Goal: Task Accomplishment & Management: Use online tool/utility

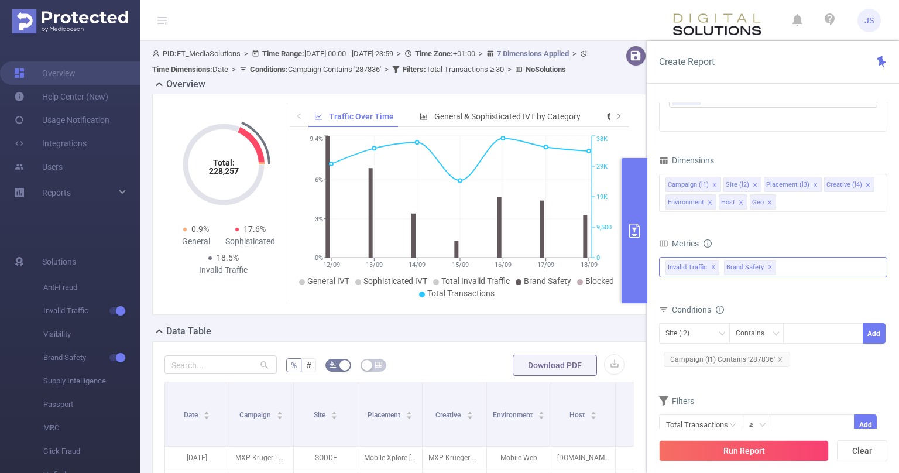
click at [768, 266] on span "✕" at bounding box center [770, 268] width 5 height 14
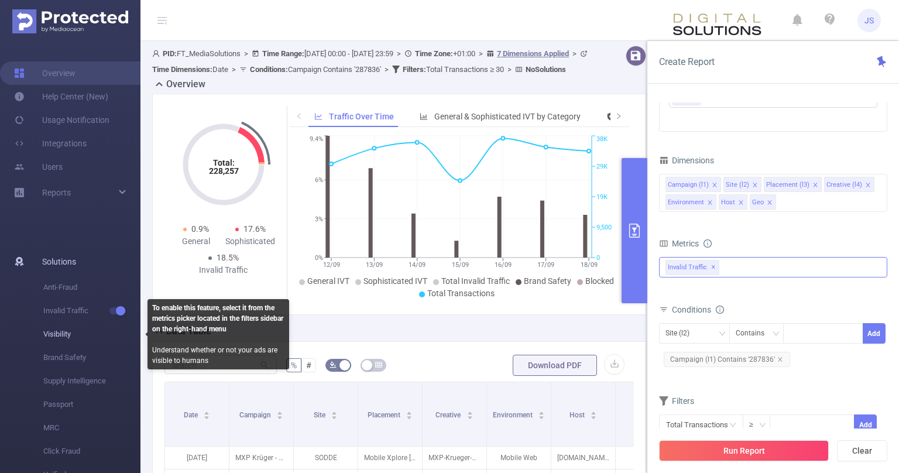
click at [67, 336] on span "Visibility" at bounding box center [91, 334] width 97 height 23
click at [62, 334] on span "Visibility" at bounding box center [91, 334] width 97 height 23
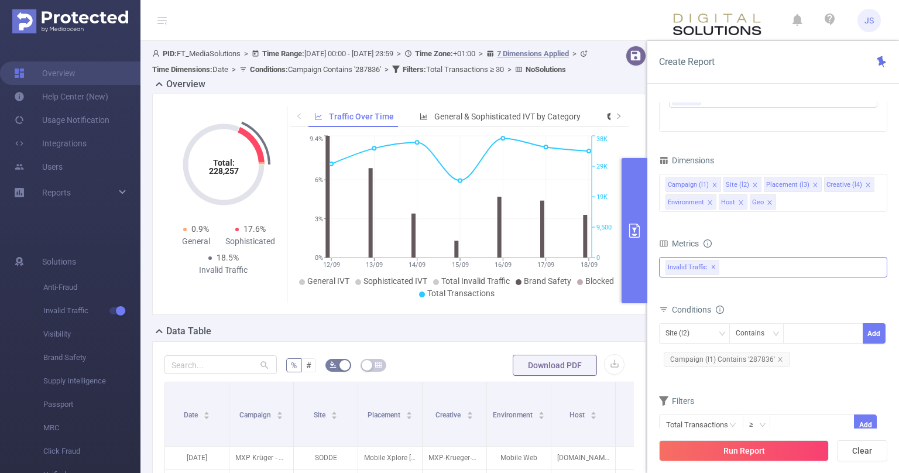
click at [755, 259] on div "Invalid Traffic ✕" at bounding box center [773, 267] width 228 height 20
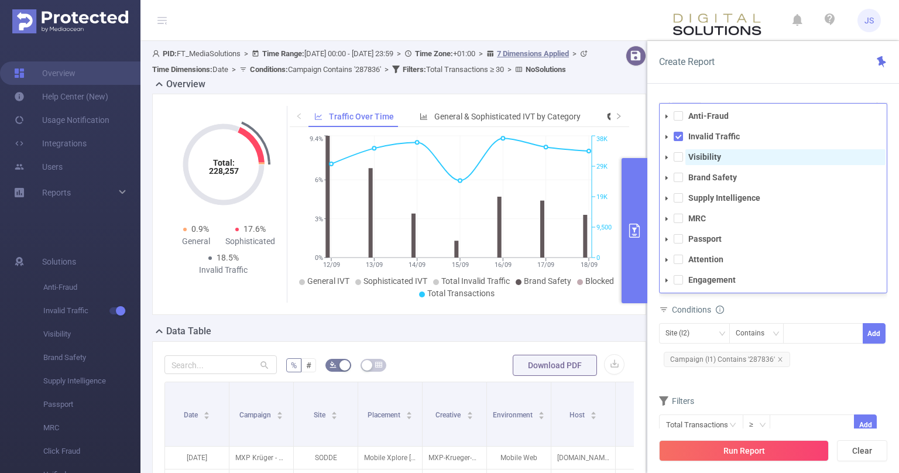
click at [703, 156] on strong "Visibility" at bounding box center [705, 156] width 33 height 9
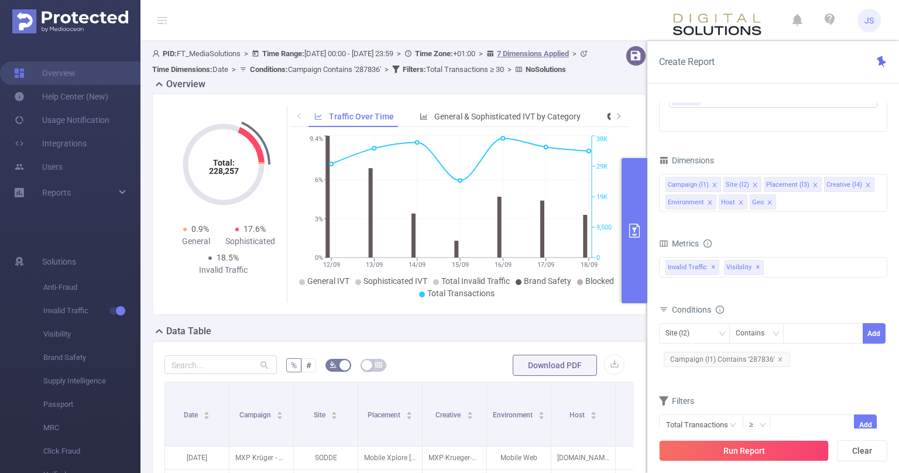
click at [833, 314] on div "Conditions" at bounding box center [773, 311] width 228 height 19
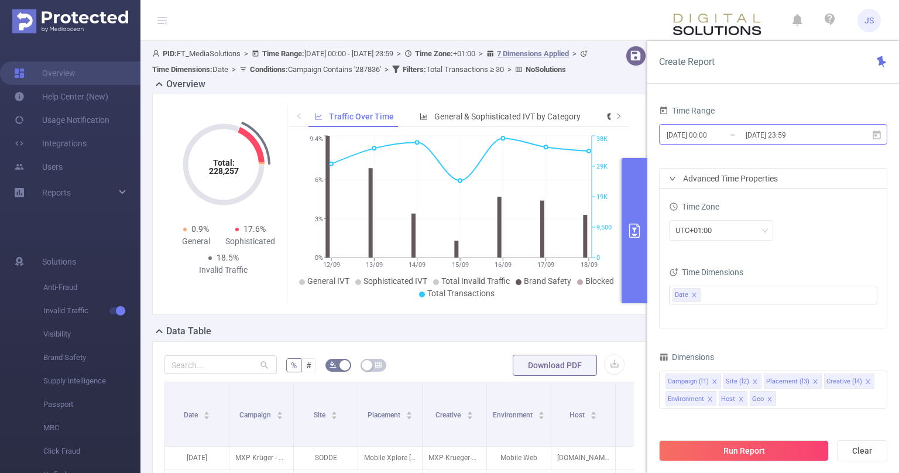
click at [808, 134] on input "2025-09-18 23:59" at bounding box center [792, 135] width 95 height 16
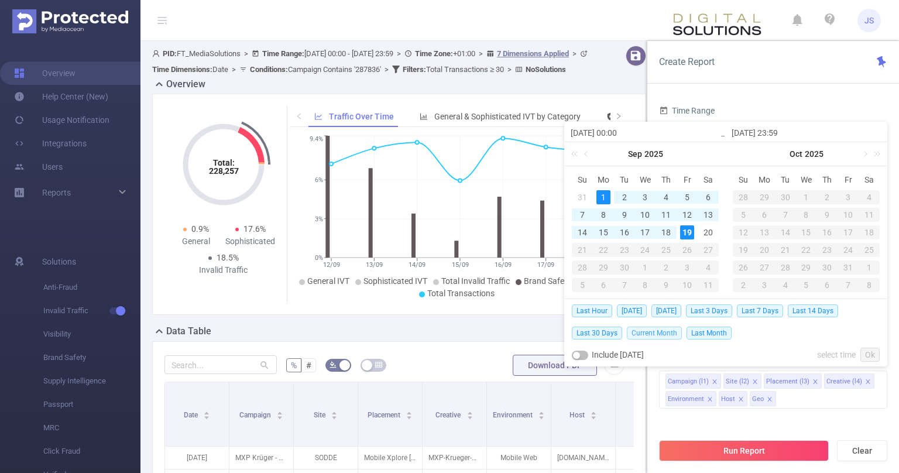
click at [649, 330] on span "Current Month" at bounding box center [654, 333] width 55 height 13
type input "[DATE] 00:00"
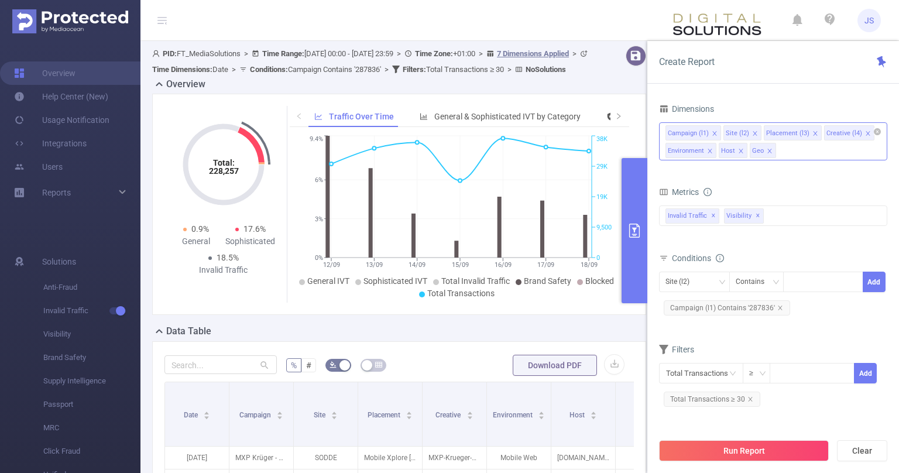
click at [767, 151] on icon "icon: close" at bounding box center [770, 151] width 6 height 6
click at [866, 132] on icon "icon: close" at bounding box center [869, 134] width 6 height 6
click at [867, 132] on icon "icon: close" at bounding box center [869, 133] width 4 height 4
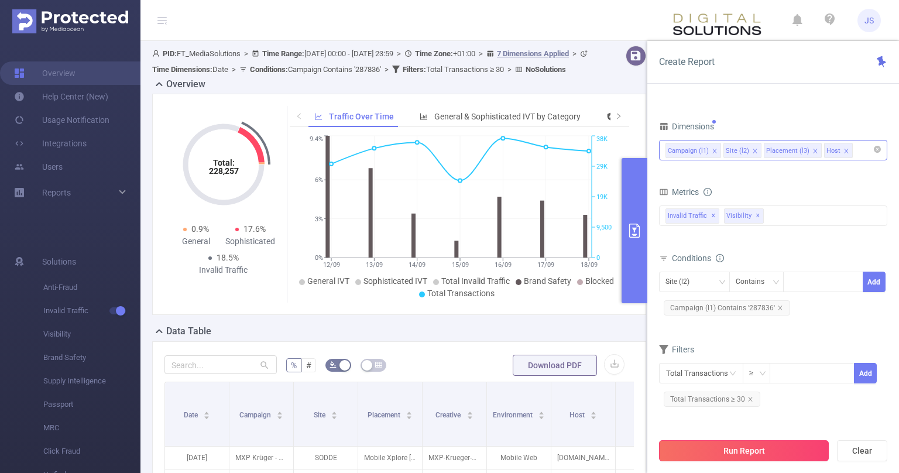
click at [714, 454] on button "Run Report" at bounding box center [744, 450] width 170 height 21
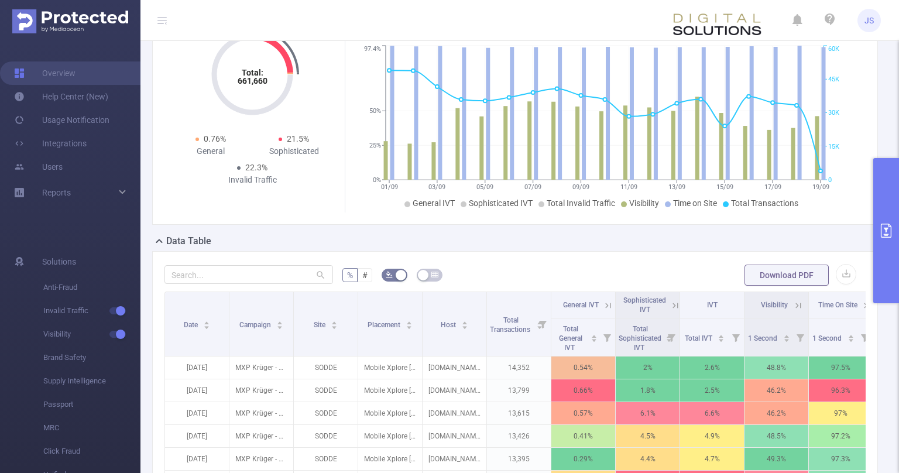
scroll to position [295, 0]
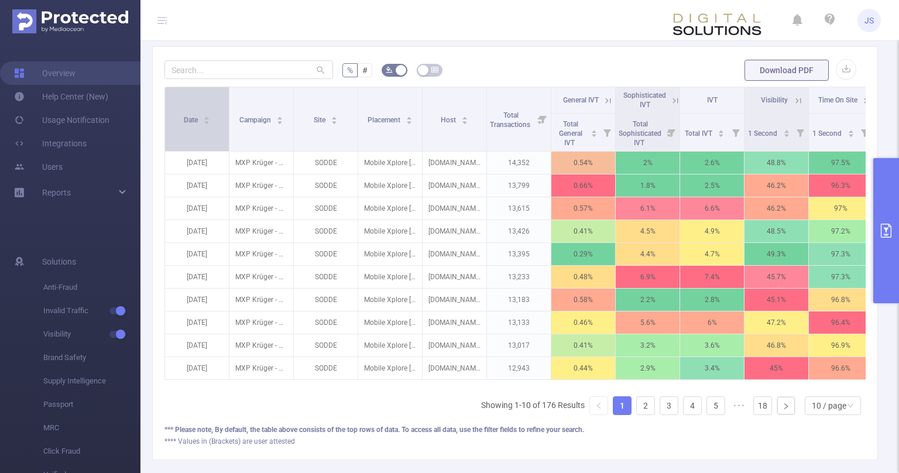
click at [188, 120] on span "Date" at bounding box center [192, 120] width 16 height 8
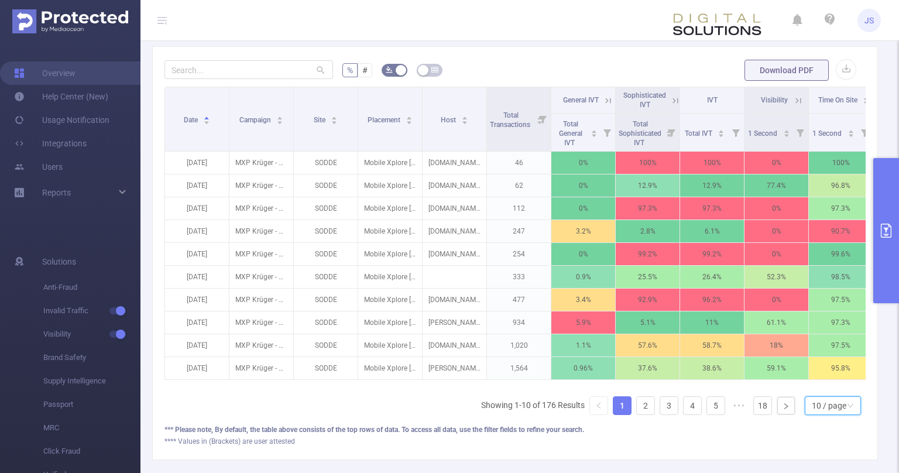
click at [838, 402] on div "10 / page" at bounding box center [829, 406] width 35 height 18
click at [826, 368] on li "40 / page" at bounding box center [834, 364] width 56 height 19
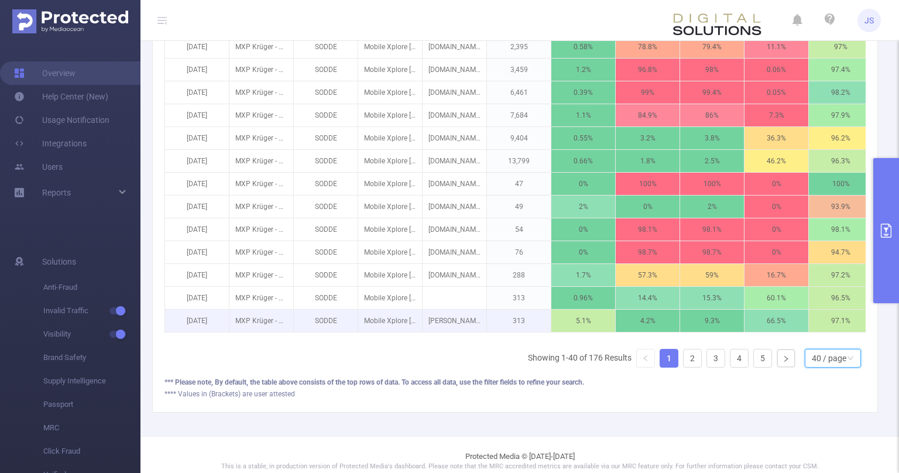
scroll to position [1034, 0]
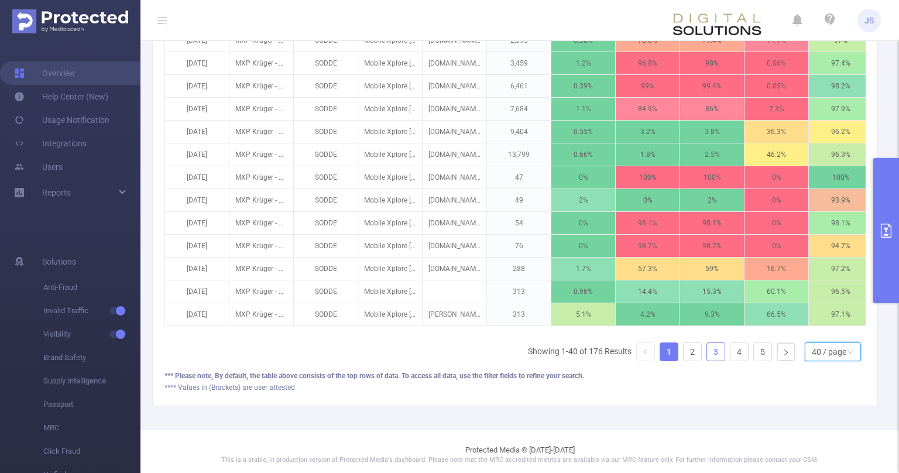
click at [709, 345] on link "3" at bounding box center [716, 352] width 18 height 18
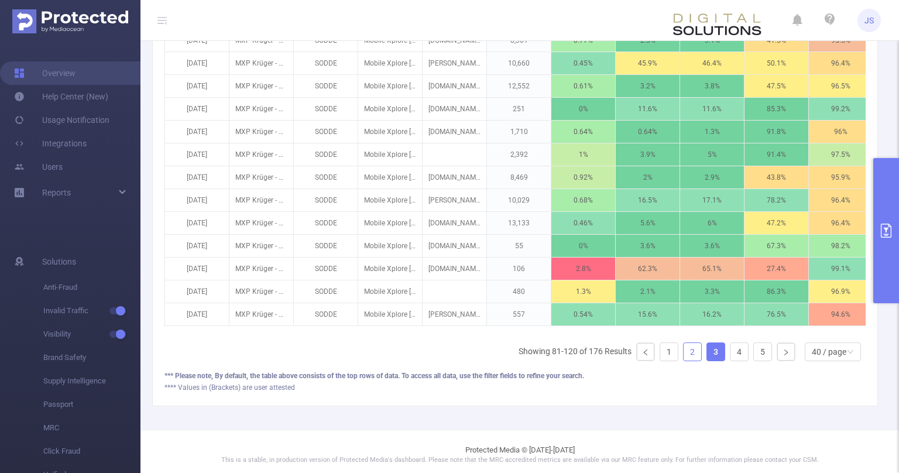
click at [696, 345] on link "2" at bounding box center [693, 352] width 18 height 18
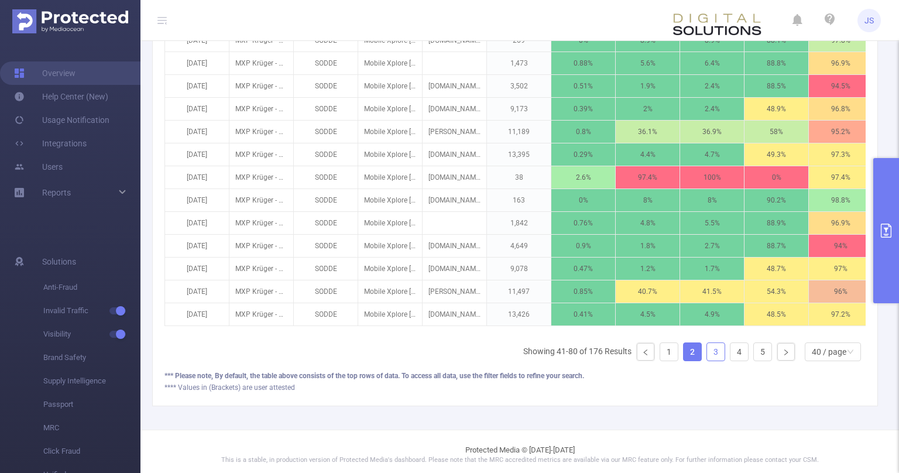
click at [713, 347] on link "3" at bounding box center [716, 352] width 18 height 18
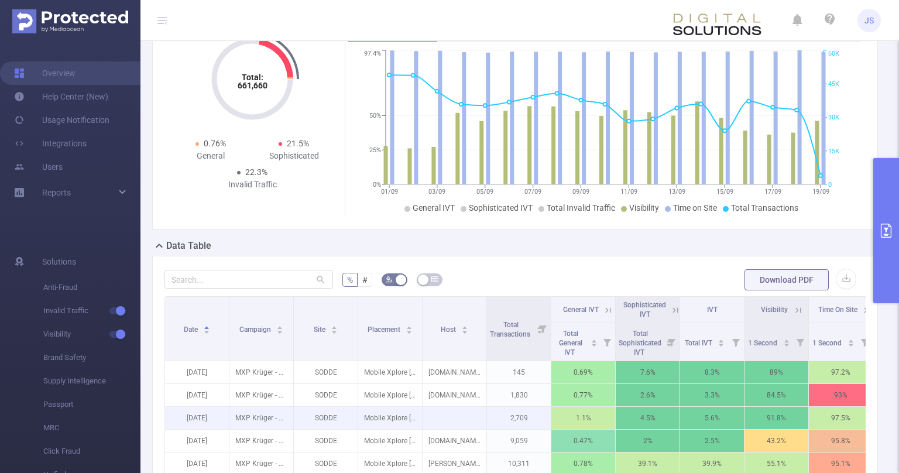
scroll to position [177, 0]
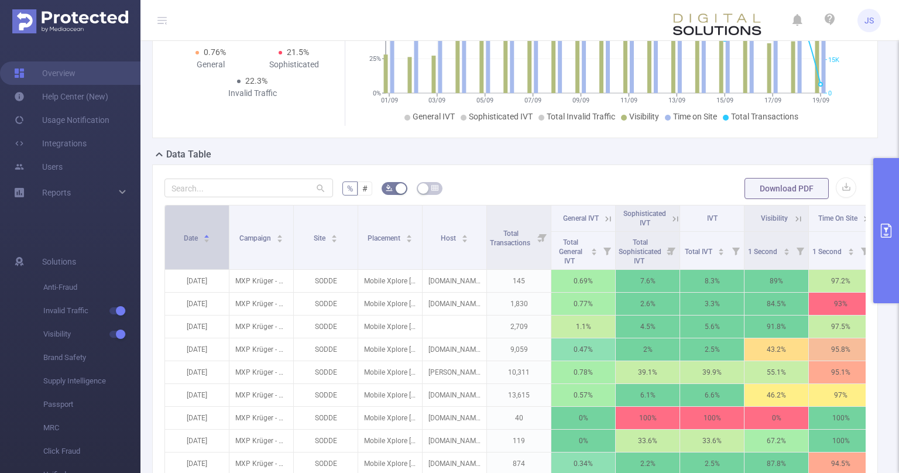
click at [193, 243] on div "Date" at bounding box center [197, 237] width 27 height 12
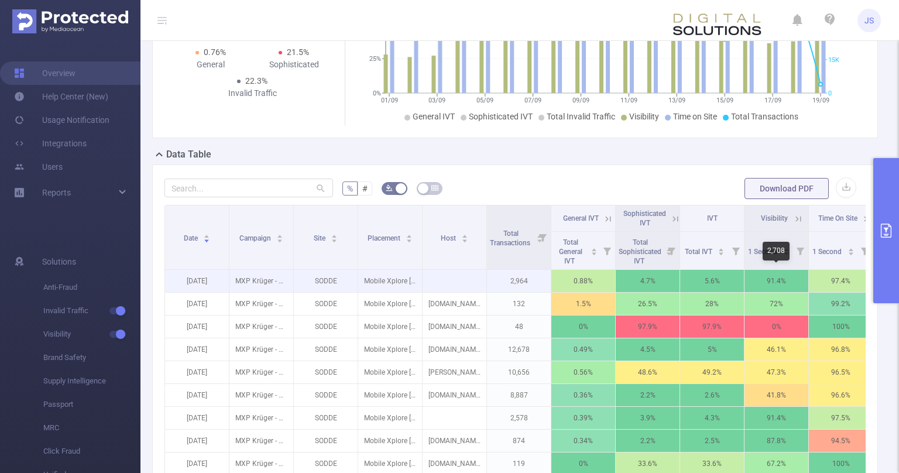
scroll to position [0, 10]
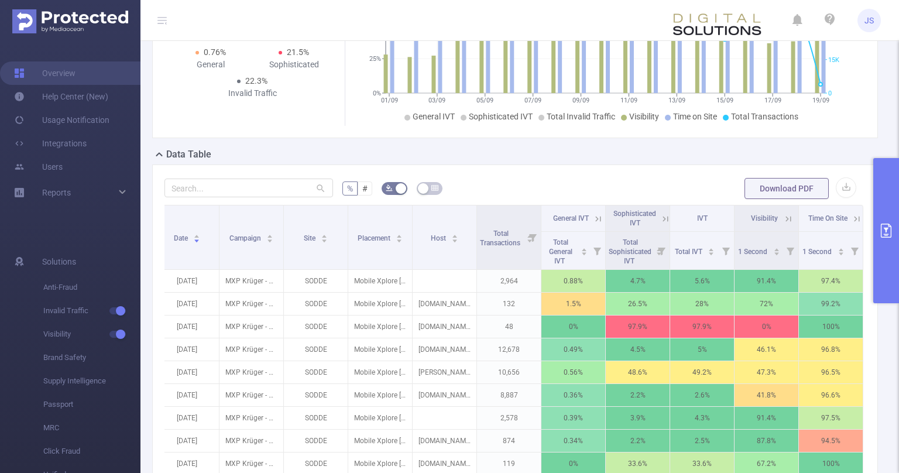
click at [788, 216] on icon at bounding box center [788, 218] width 5 height 5
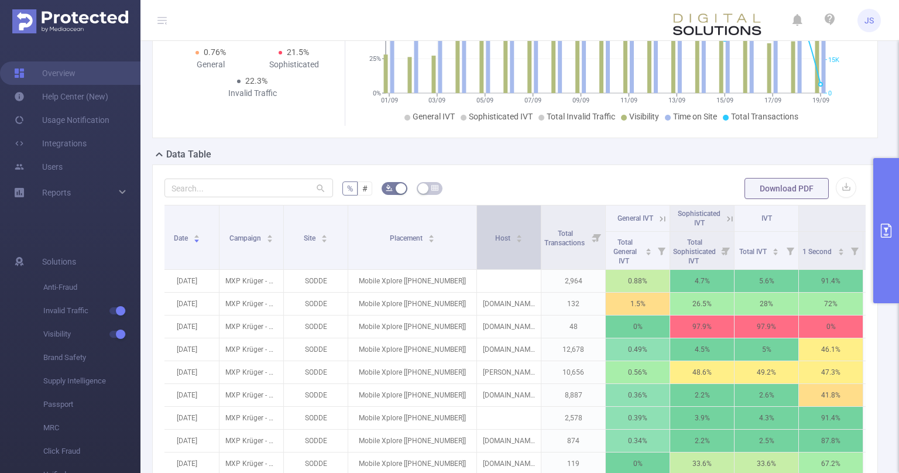
drag, startPoint x: 411, startPoint y: 247, endPoint x: 476, endPoint y: 245, distance: 64.4
click at [476, 245] on span at bounding box center [477, 238] width 6 height 64
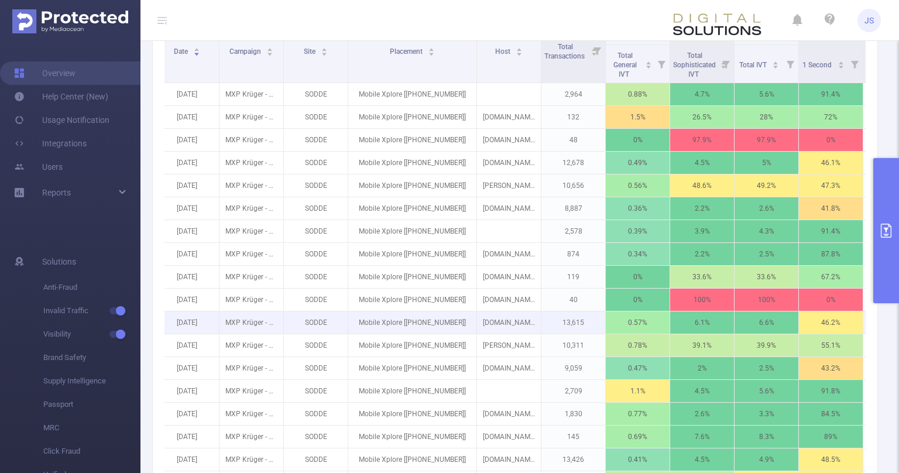
scroll to position [295, 0]
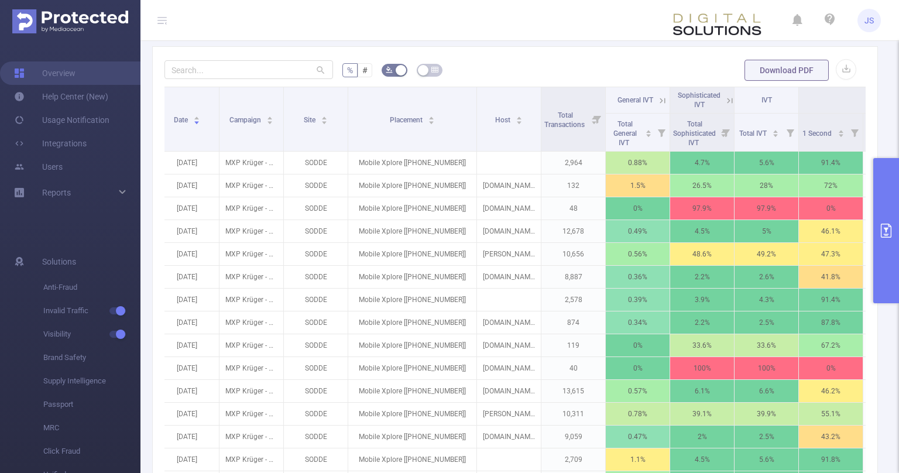
click at [894, 226] on icon "primary" at bounding box center [887, 231] width 14 height 14
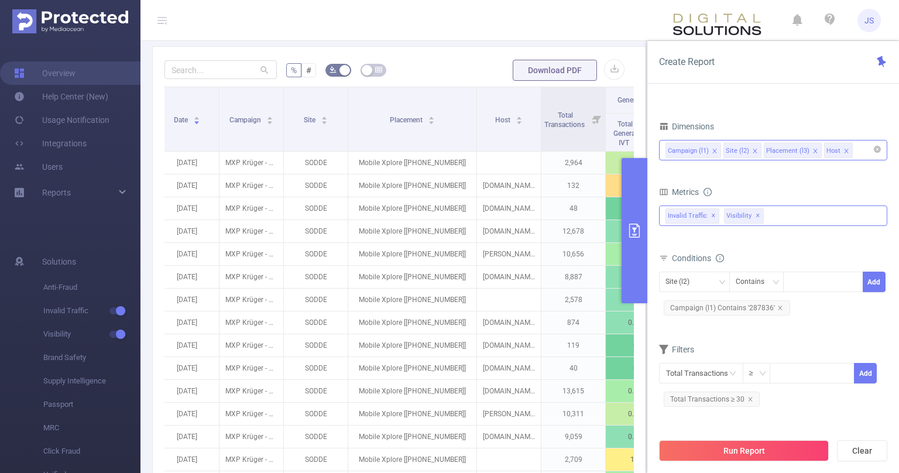
click at [712, 216] on span "✕" at bounding box center [714, 216] width 5 height 14
click at [634, 237] on icon "primary" at bounding box center [635, 231] width 14 height 14
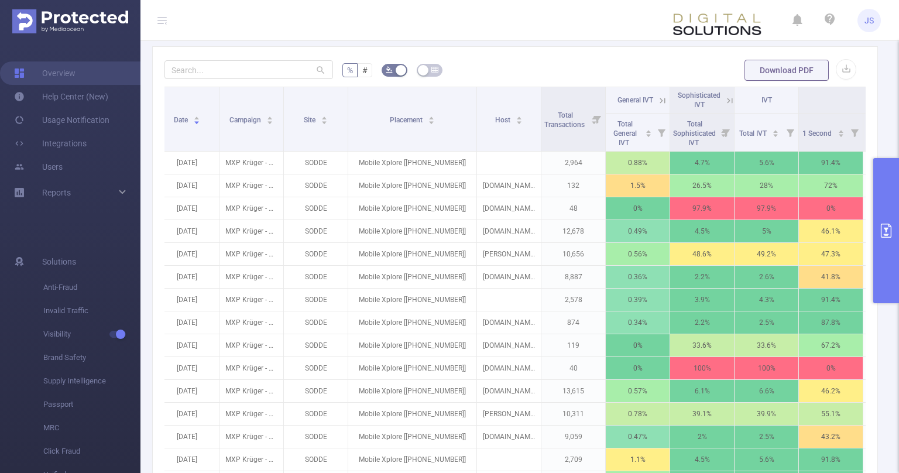
click at [728, 100] on icon at bounding box center [730, 100] width 11 height 11
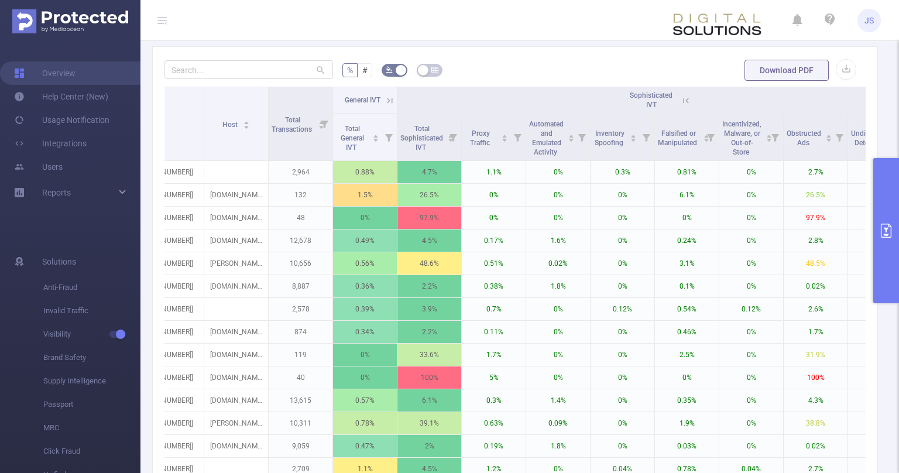
scroll to position [0, 283]
click at [386, 99] on icon at bounding box center [389, 100] width 11 height 11
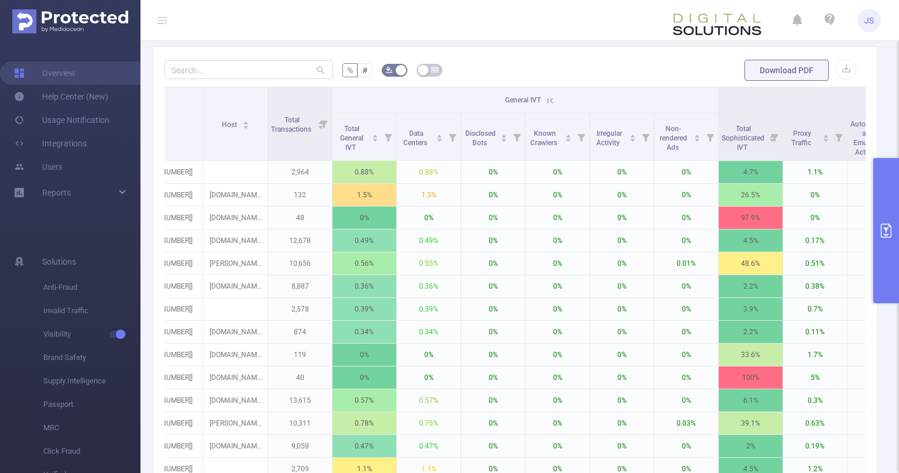
click at [549, 99] on icon at bounding box center [550, 100] width 11 height 11
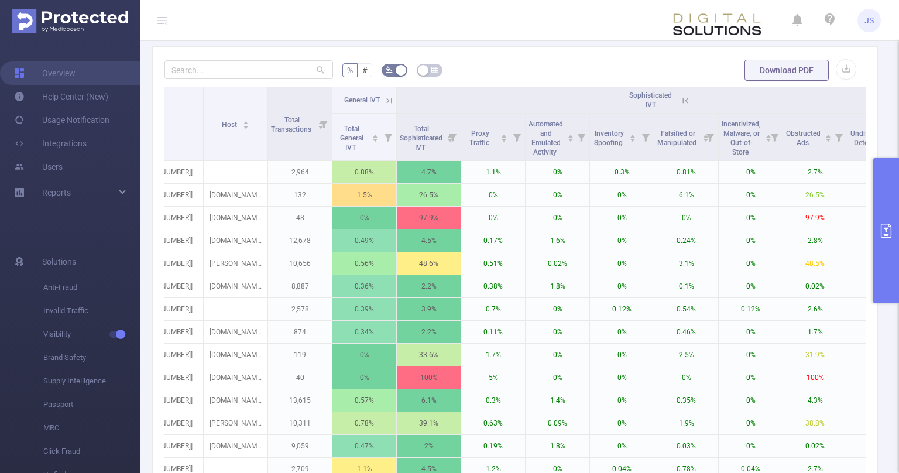
click at [685, 100] on icon at bounding box center [685, 100] width 11 height 11
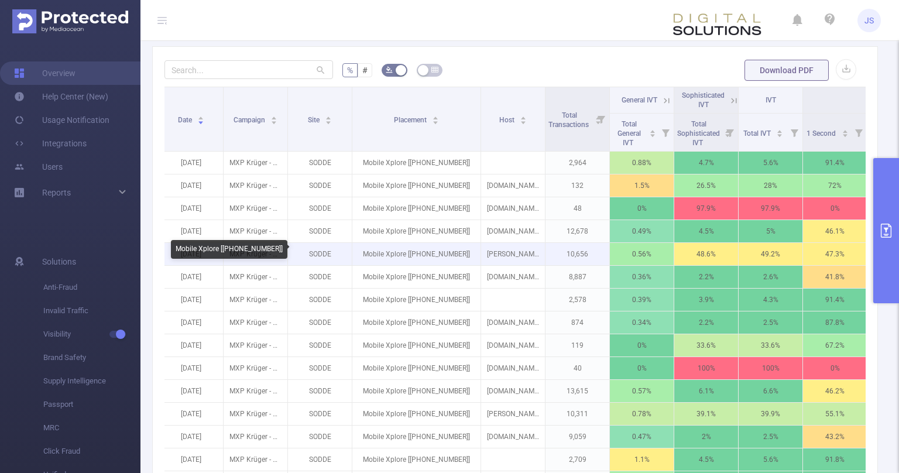
scroll to position [0, 0]
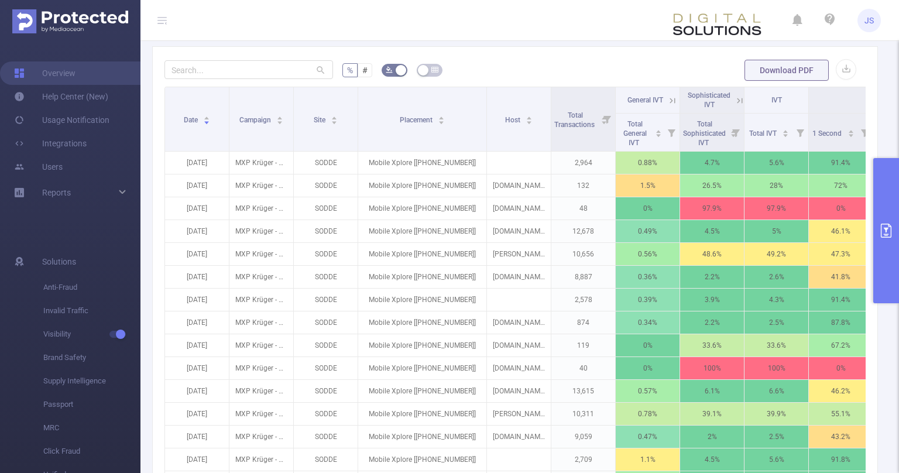
click at [891, 212] on button "primary" at bounding box center [887, 230] width 26 height 145
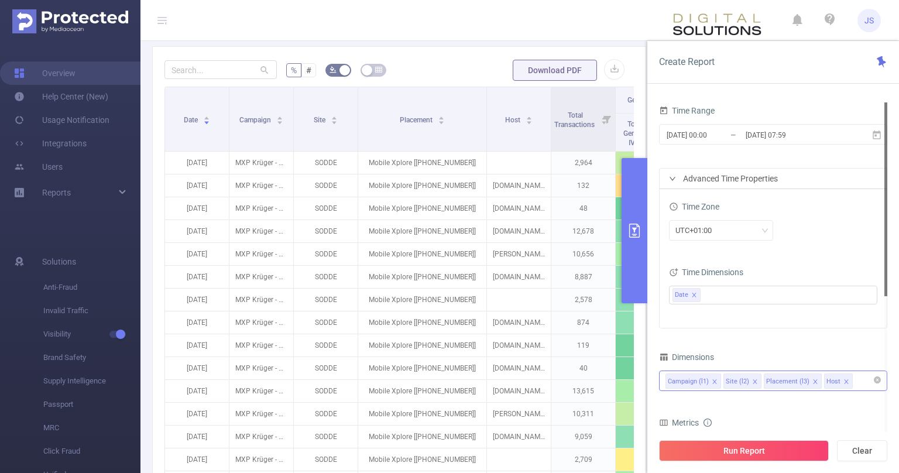
click at [764, 148] on div "2025-09-01 00:00 _ 2025-09-19 07:59" at bounding box center [773, 136] width 228 height 28
click at [765, 141] on input "2025-09-19 07:59" at bounding box center [792, 135] width 95 height 16
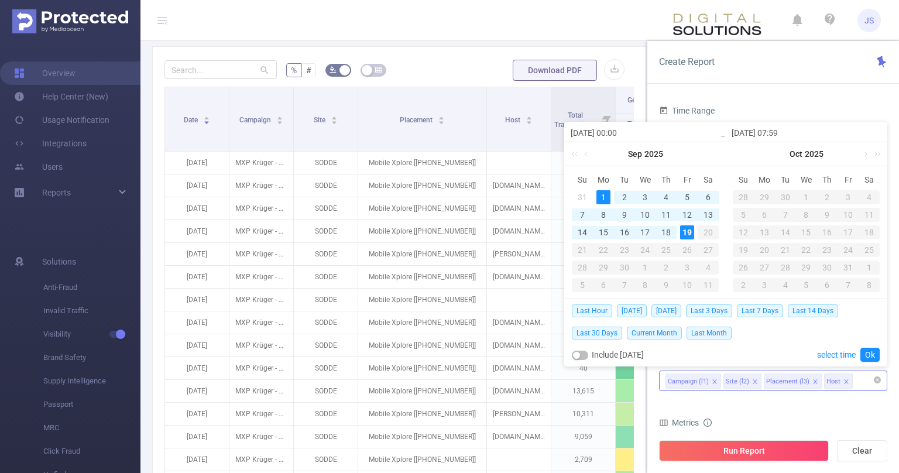
click at [624, 217] on div "9" at bounding box center [625, 215] width 14 height 14
click at [870, 353] on link "Ok" at bounding box center [870, 355] width 19 height 14
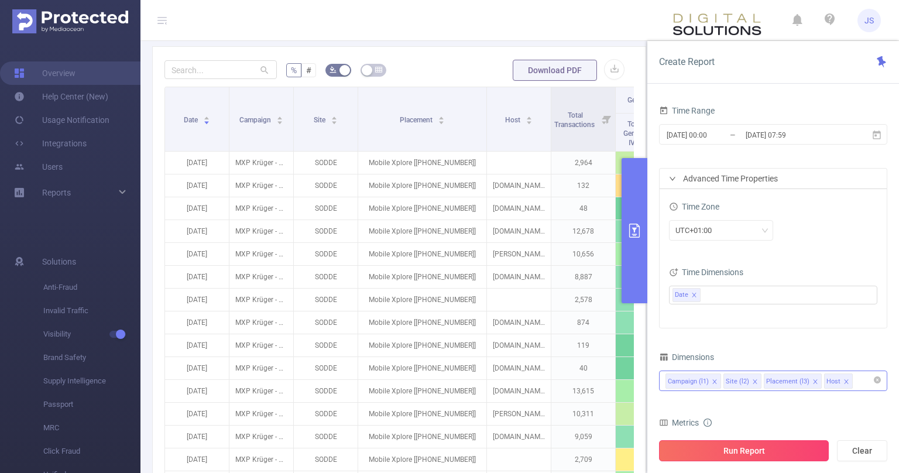
click at [754, 450] on button "Run Report" at bounding box center [744, 450] width 170 height 21
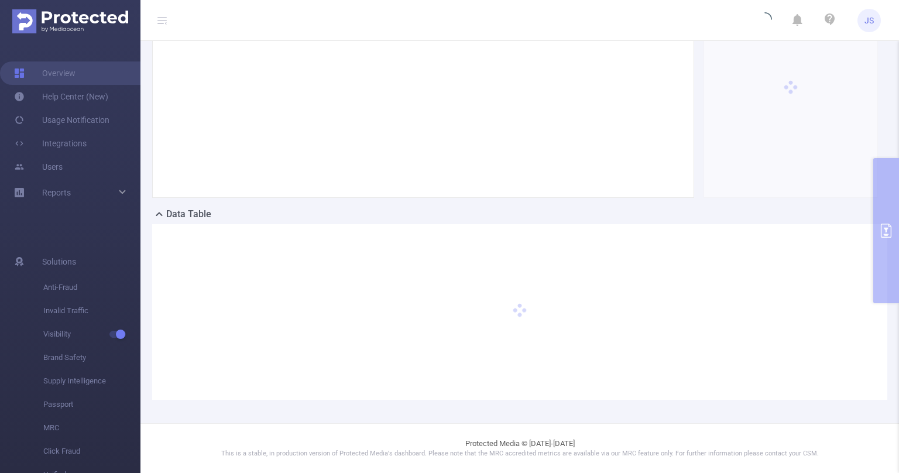
scroll to position [116, 0]
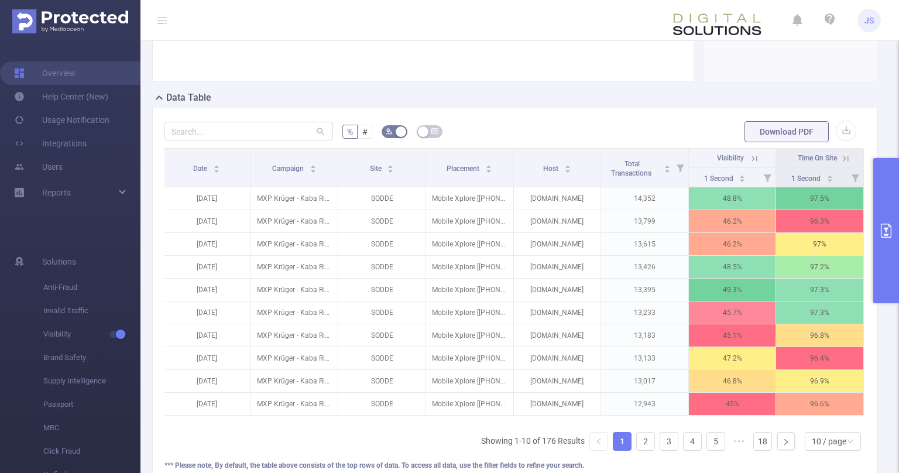
scroll to position [0, 1]
click at [752, 156] on icon at bounding box center [755, 158] width 11 height 11
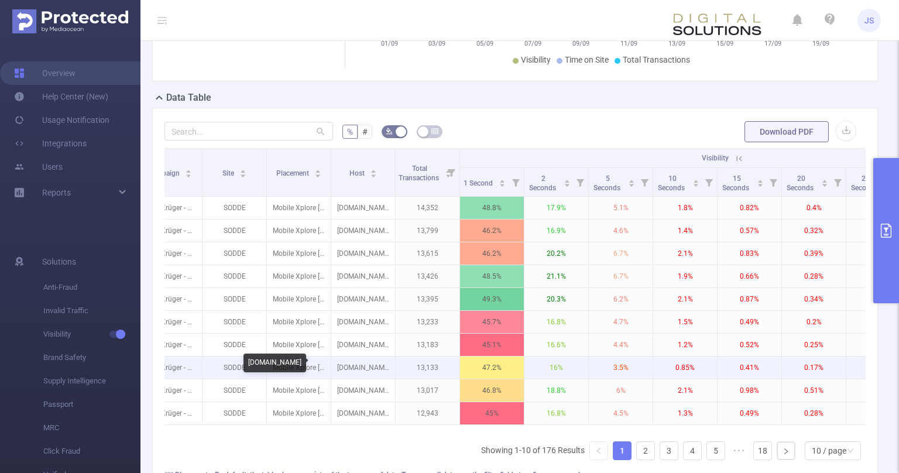
scroll to position [0, 0]
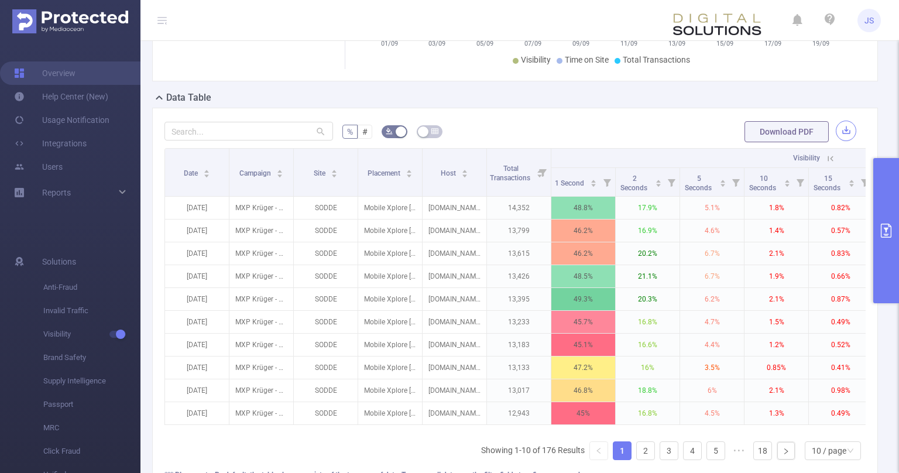
click at [845, 131] on button "button" at bounding box center [846, 131] width 20 height 20
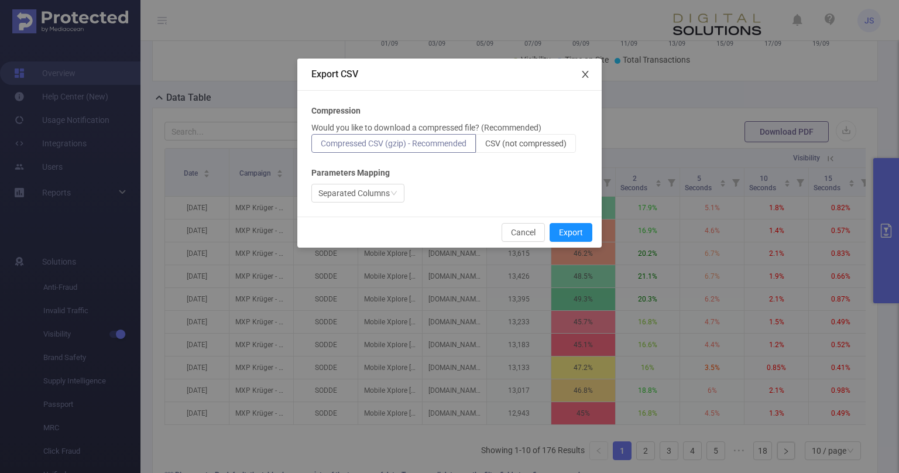
click at [584, 74] on icon "icon: close" at bounding box center [585, 74] width 9 height 9
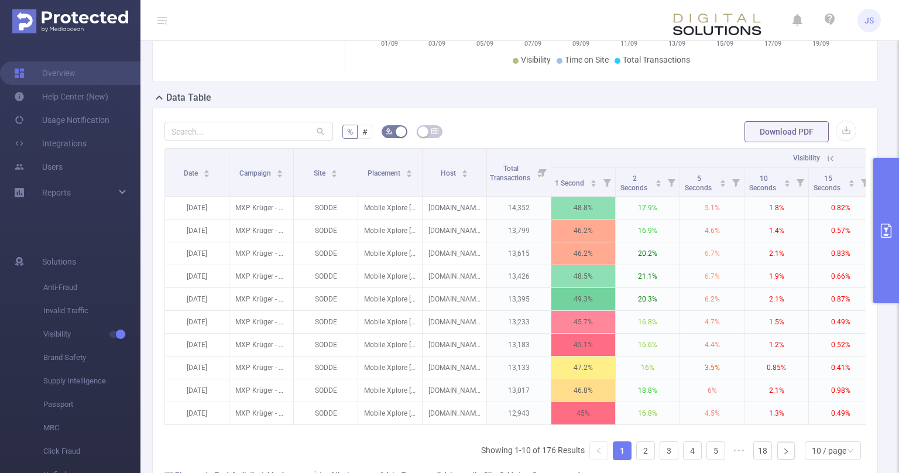
click at [883, 222] on button "primary" at bounding box center [887, 230] width 26 height 145
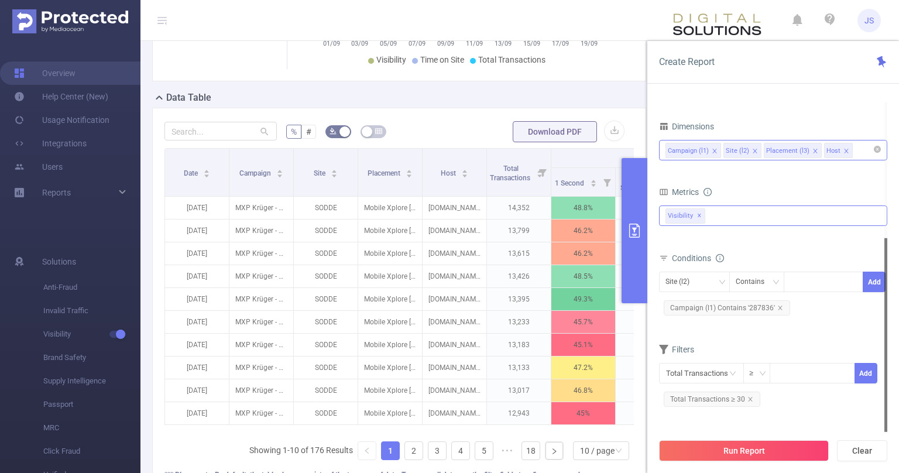
click at [725, 210] on div "Anti-Fraud Invalid Traffic Visibility Brand Safety Supply Intelligence MRC Pass…" at bounding box center [773, 216] width 228 height 20
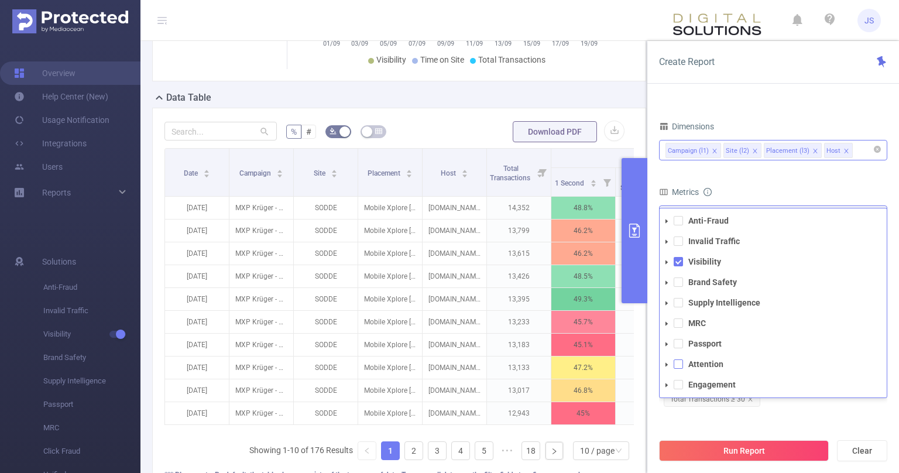
click at [676, 365] on span at bounding box center [678, 364] width 9 height 9
click at [668, 261] on icon "icon: caret-down" at bounding box center [667, 262] width 6 height 6
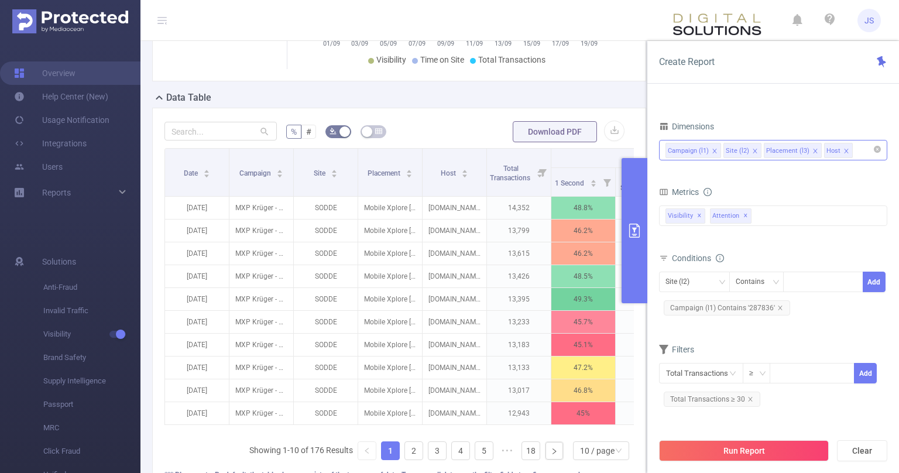
click at [820, 421] on div "Time Range 2025-09-01 00:00 _ 2025-09-19 07:59 Advanced Time Properties Time Zo…" at bounding box center [773, 152] width 228 height 561
click at [772, 449] on button "Run Report" at bounding box center [744, 450] width 170 height 21
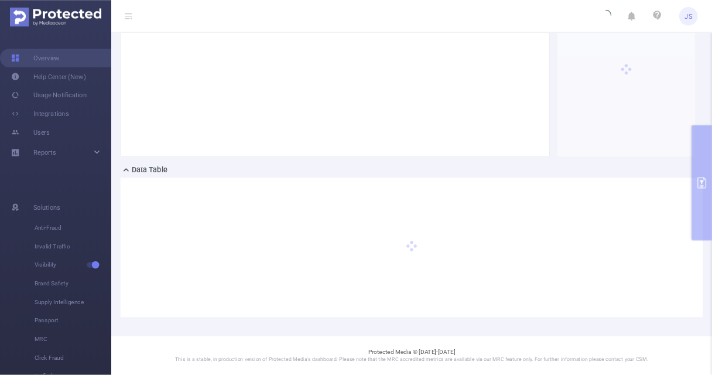
scroll to position [116, 0]
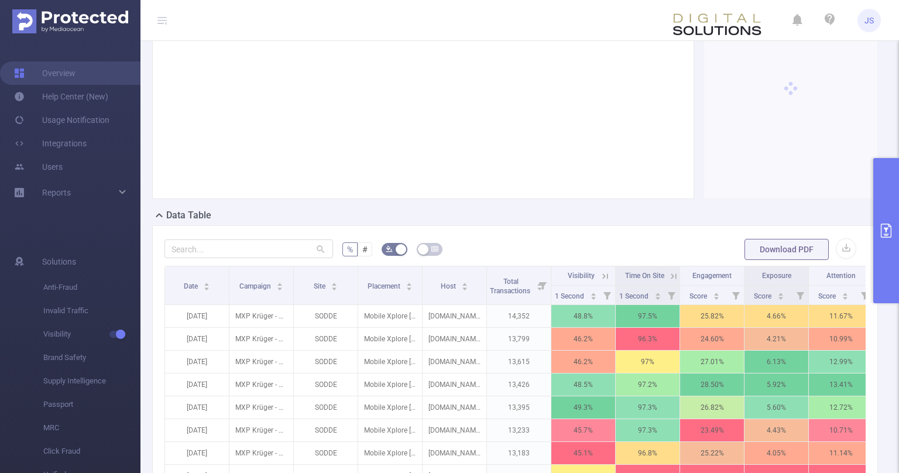
click at [887, 231] on icon "primary" at bounding box center [886, 231] width 11 height 14
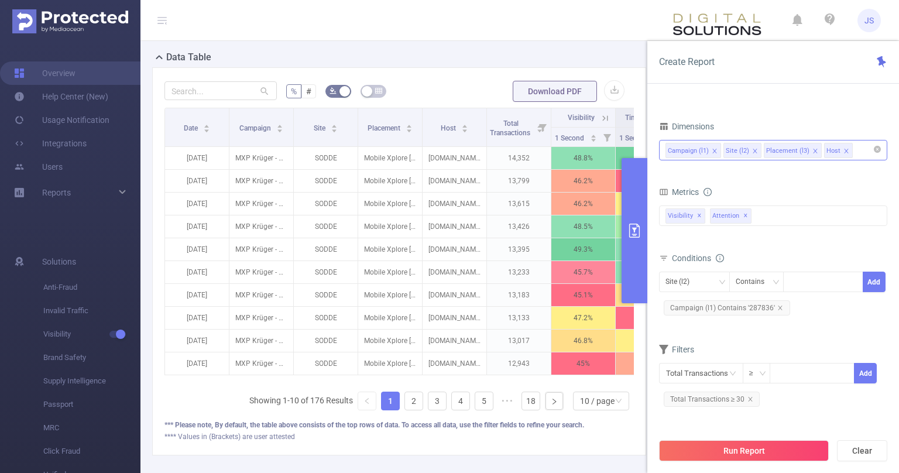
click at [723, 104] on div "Time Range 2025-09-01 00:00 _ 2025-09-19 07:59 Advanced Time Properties Time Zo…" at bounding box center [773, 145] width 228 height 547
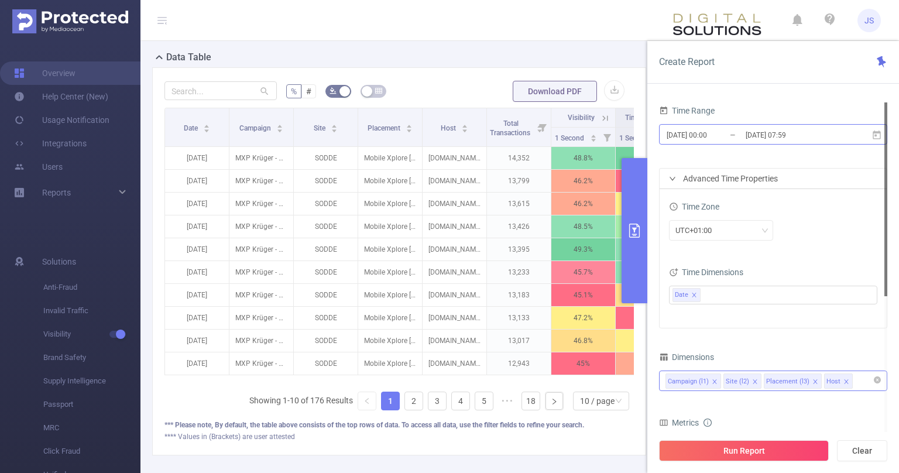
click at [758, 143] on input "2025-09-19 07:59" at bounding box center [792, 135] width 95 height 16
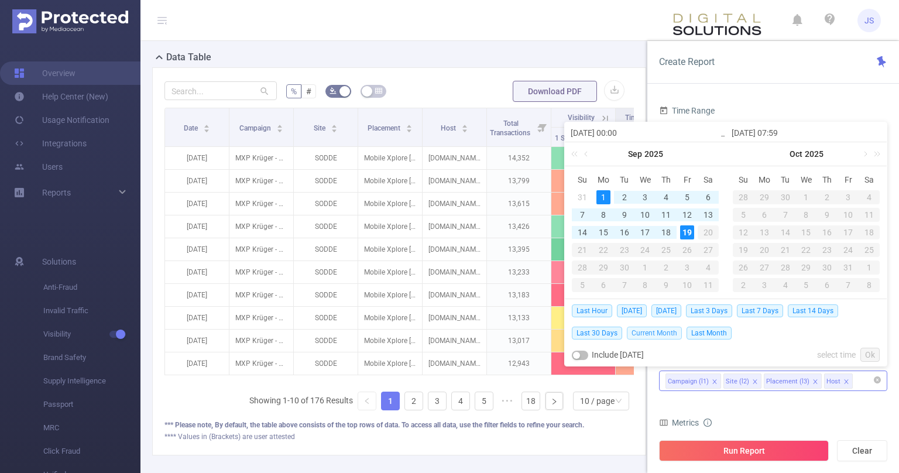
click at [656, 331] on span "Current Month" at bounding box center [654, 333] width 55 height 13
type input "[DATE] 08:59"
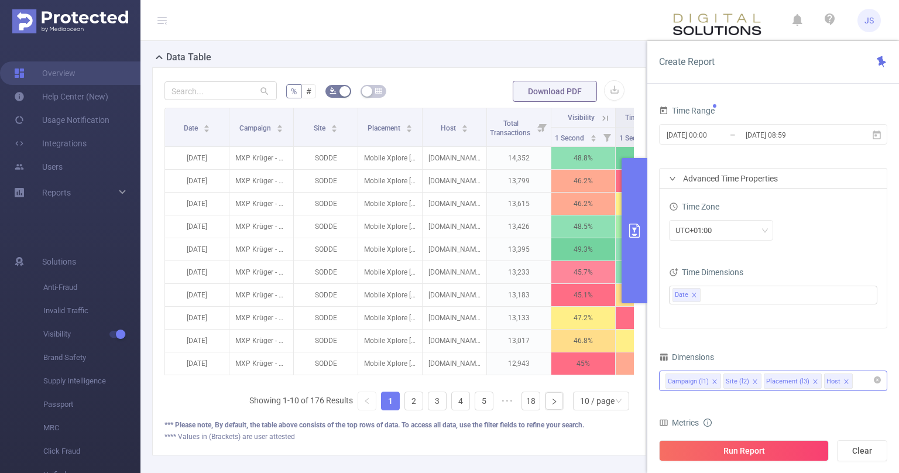
click at [829, 223] on div "UTC+01:00" at bounding box center [773, 230] width 208 height 20
click at [779, 444] on button "Run Report" at bounding box center [744, 450] width 170 height 21
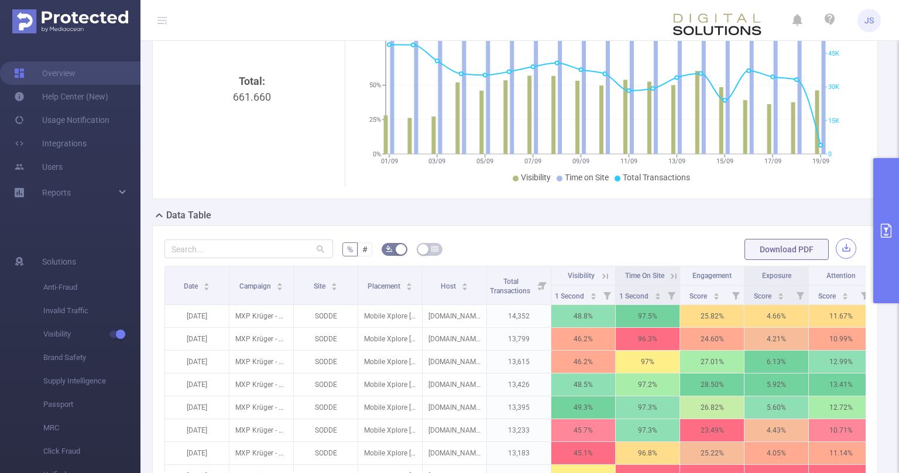
click at [849, 252] on button "button" at bounding box center [846, 248] width 20 height 20
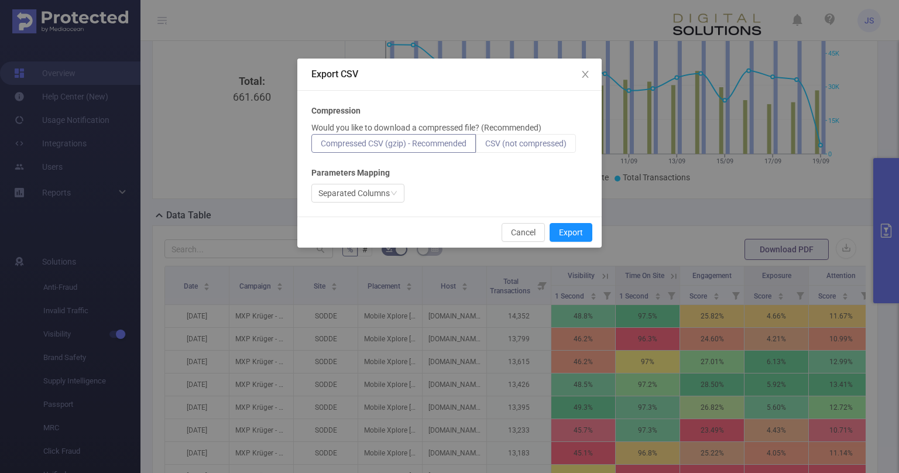
click at [548, 138] on label "CSV (not compressed)" at bounding box center [526, 143] width 100 height 19
click at [485, 146] on input "CSV (not compressed)" at bounding box center [485, 146] width 0 height 0
click at [570, 228] on button "Export" at bounding box center [571, 232] width 43 height 19
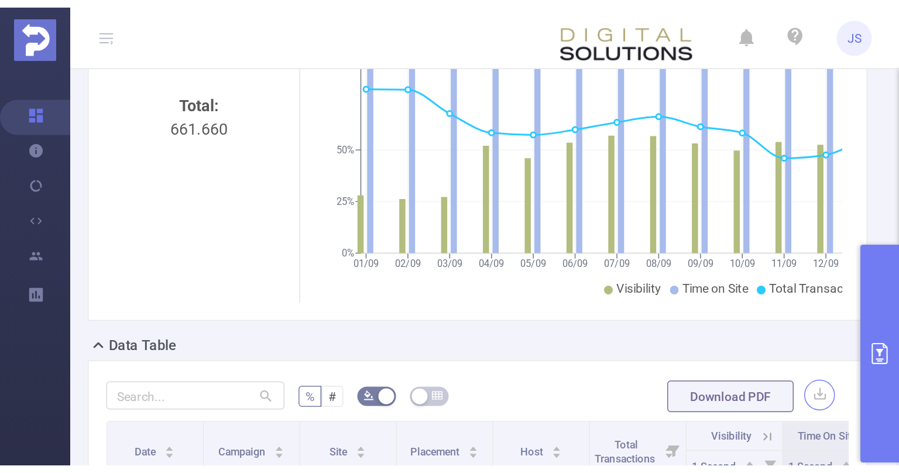
scroll to position [128, 0]
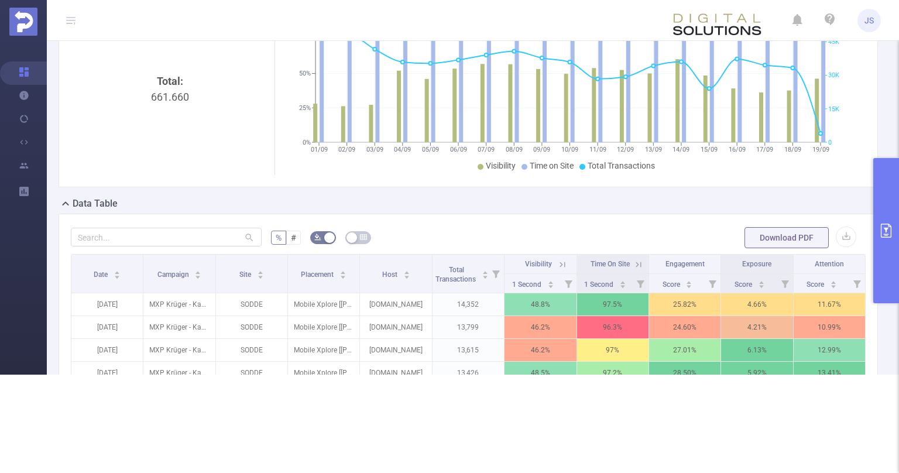
click at [885, 247] on button "primary" at bounding box center [887, 230] width 26 height 145
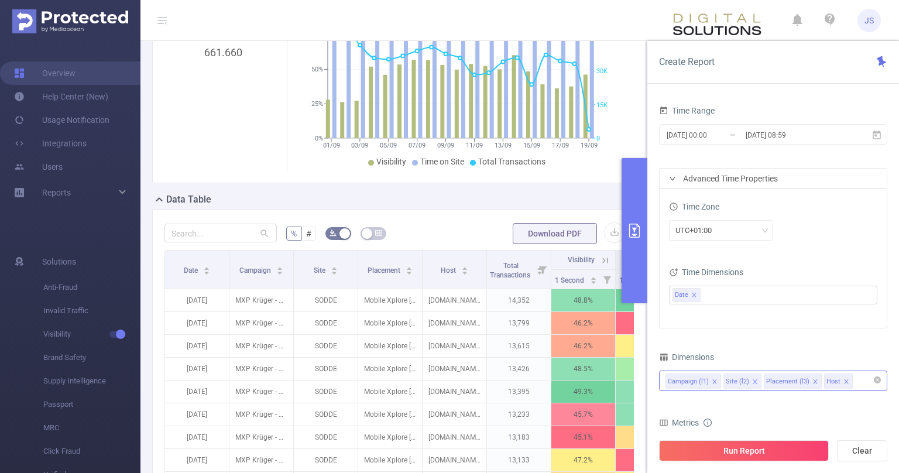
scroll to position [132, 0]
click at [857, 379] on div "Campaign (l1) Site (l2) Placement (l3) Host" at bounding box center [774, 380] width 216 height 19
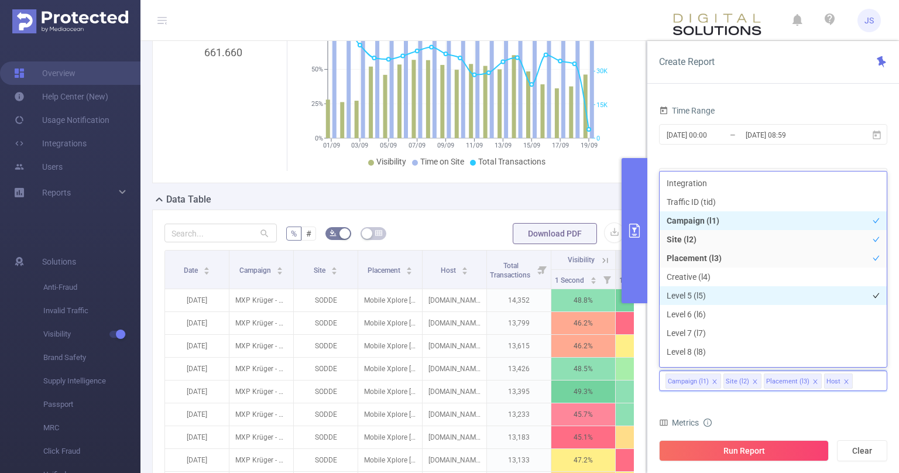
scroll to position [12, 0]
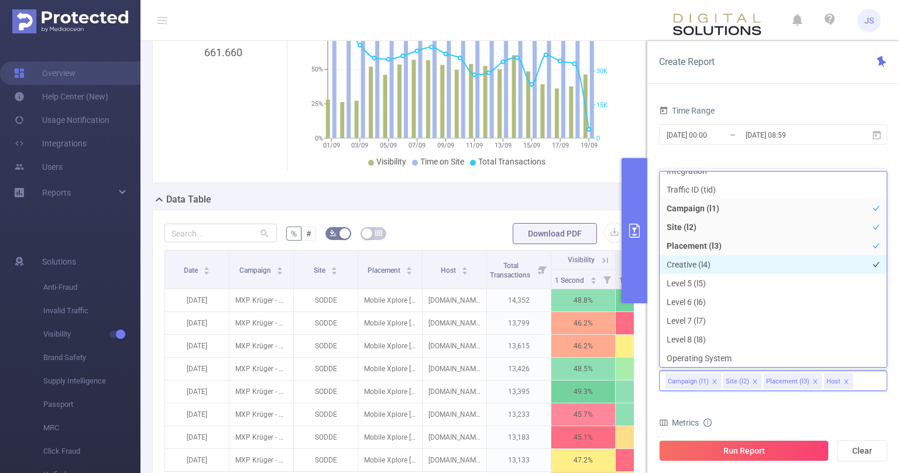
click at [695, 264] on li "Creative (l4)" at bounding box center [773, 264] width 227 height 19
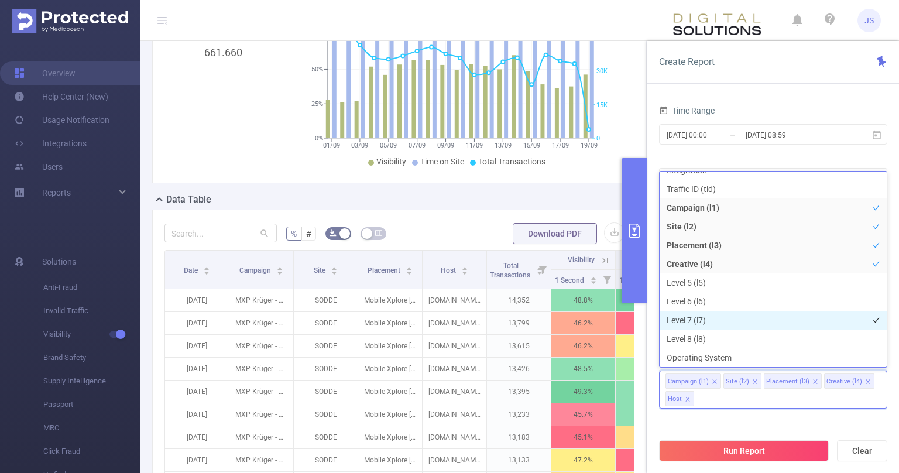
scroll to position [0, 0]
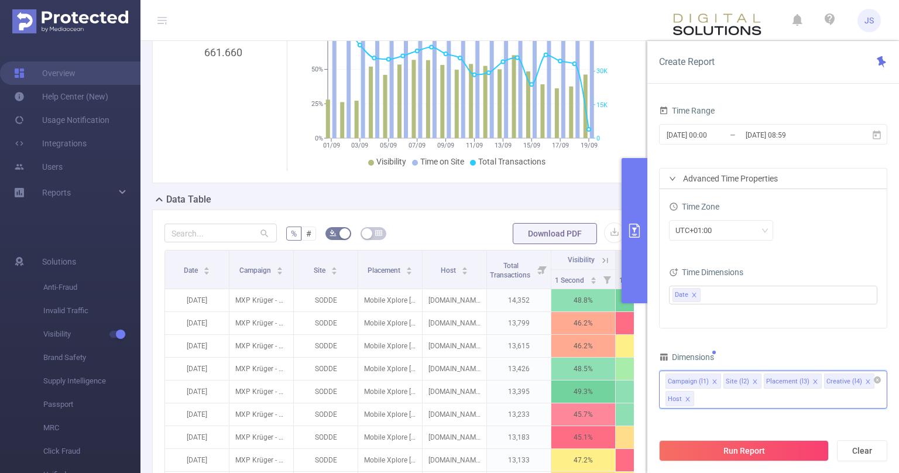
click at [751, 400] on div "Campaign (l1) Site (l2) Placement (l3) Creative (l4) Host" at bounding box center [773, 390] width 228 height 38
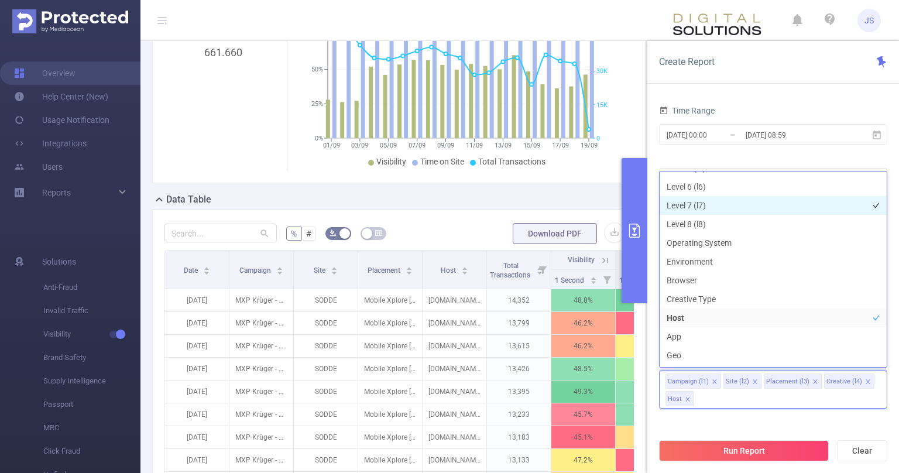
scroll to position [177, 0]
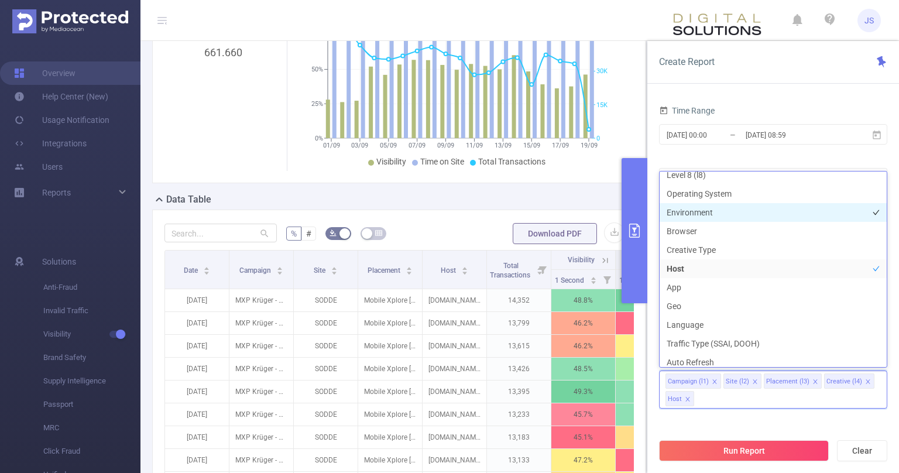
click at [708, 212] on li "Environment" at bounding box center [773, 212] width 227 height 19
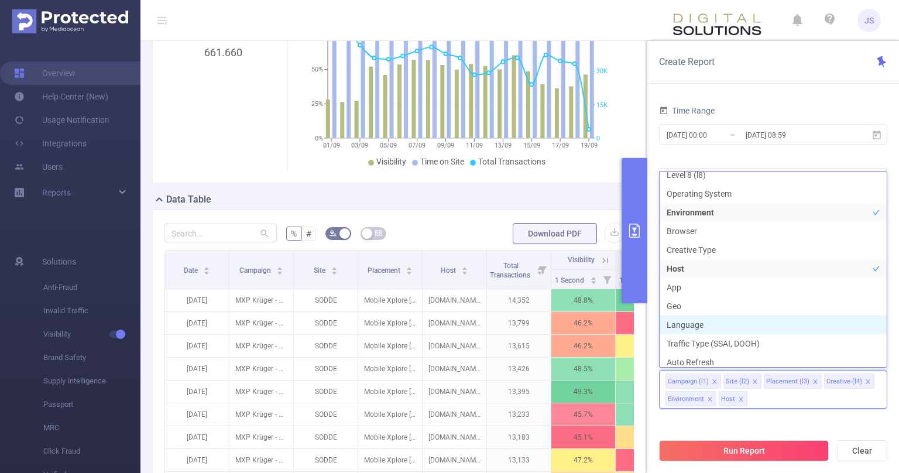
scroll to position [181, 0]
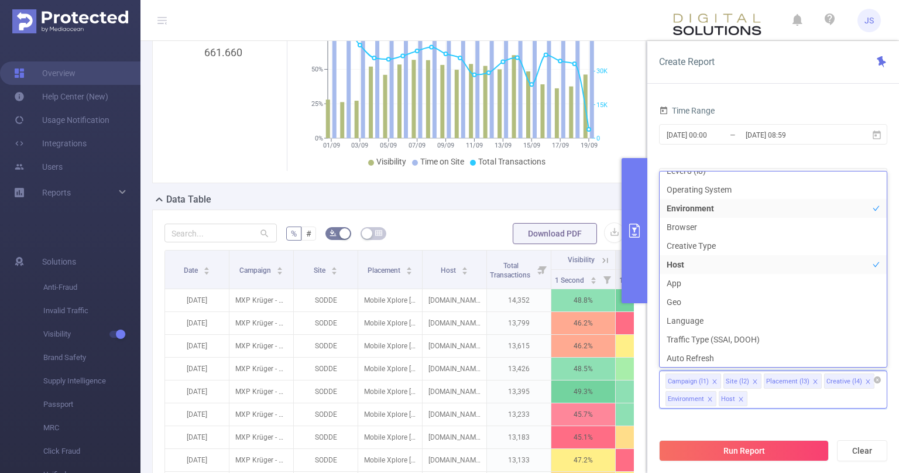
click at [772, 398] on div "Campaign (l1) Site (l2) Placement (l3) Creative (l4) Environment Host" at bounding box center [773, 390] width 228 height 38
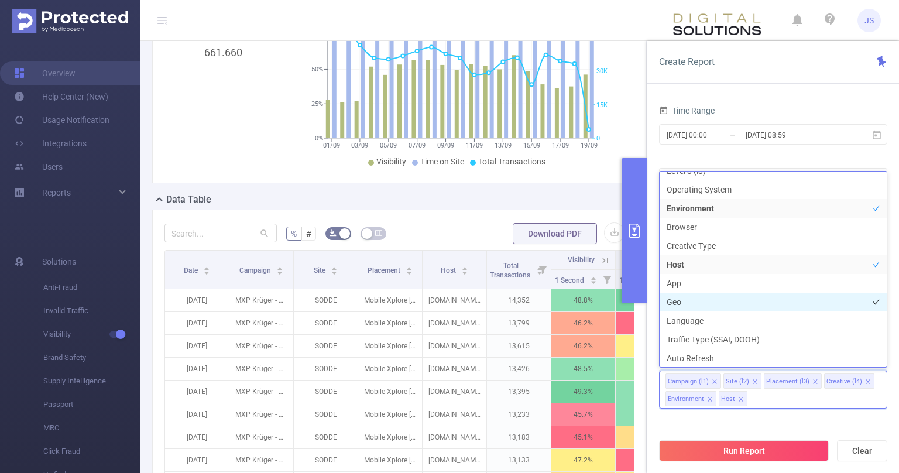
click at [703, 306] on li "Geo" at bounding box center [773, 302] width 227 height 19
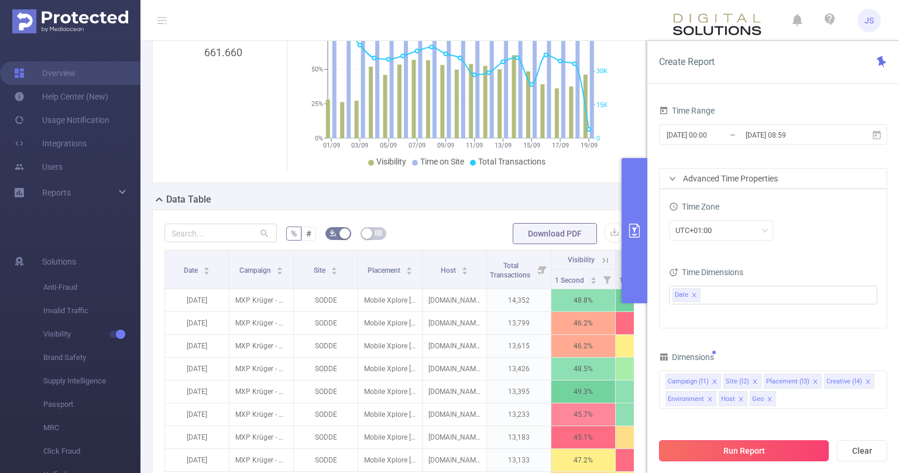
click at [753, 450] on button "Run Report" at bounding box center [744, 450] width 170 height 21
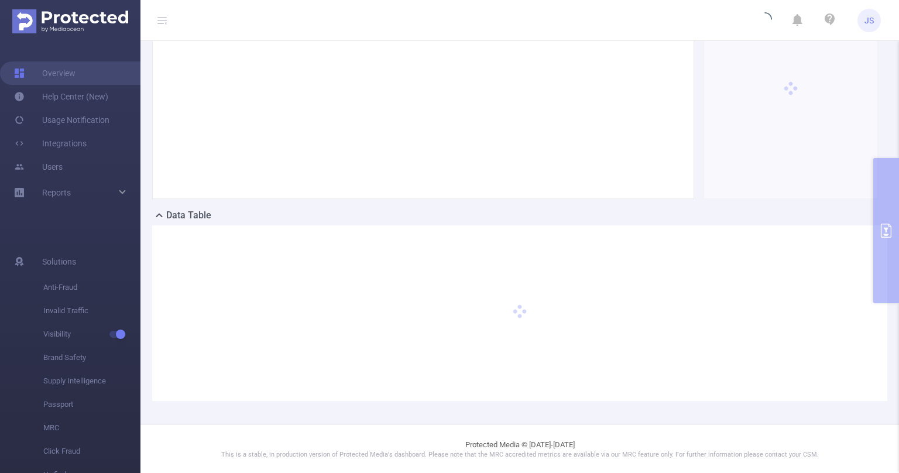
click at [655, 28] on header "JS" at bounding box center [449, 20] width 899 height 41
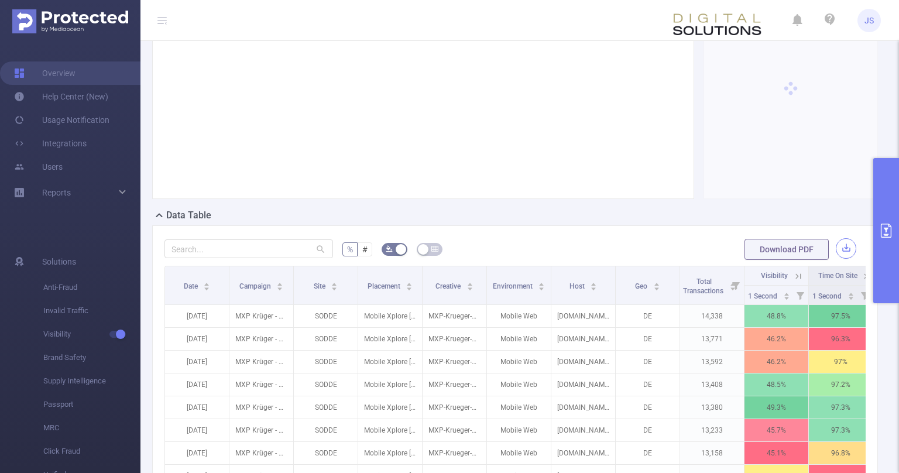
click at [845, 248] on button "button" at bounding box center [846, 248] width 20 height 20
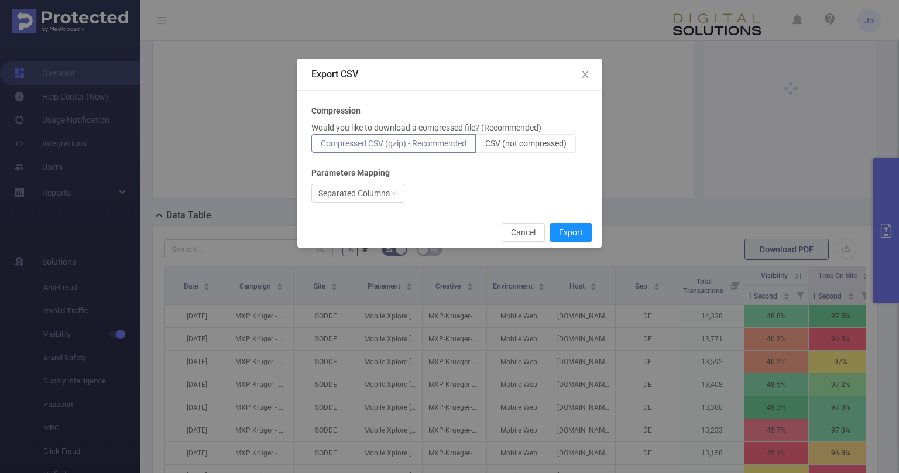
click at [488, 134] on p "Would you like to download a compressed file? (Recommended)" at bounding box center [427, 128] width 230 height 12
click at [514, 142] on span "CSV (not compressed)" at bounding box center [525, 143] width 81 height 9
click at [485, 146] on input "CSV (not compressed)" at bounding box center [485, 146] width 0 height 0
click at [341, 200] on div "Separated Columns" at bounding box center [354, 193] width 71 height 18
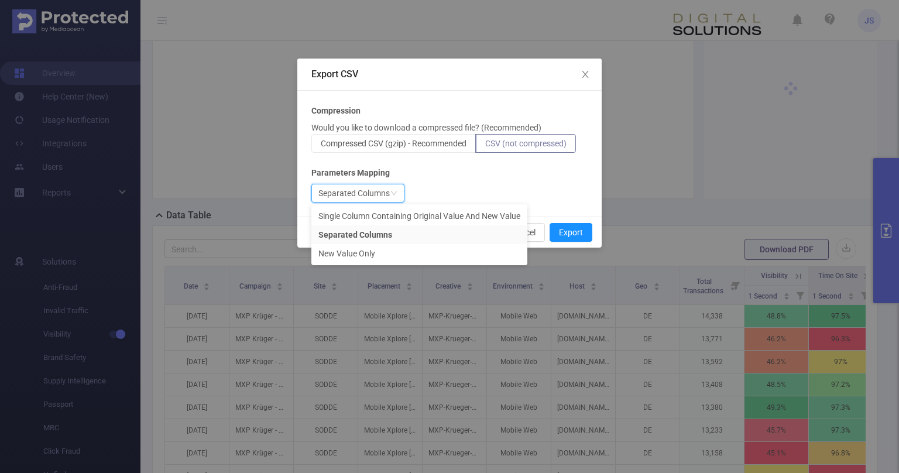
click at [548, 179] on div "Compression Would you like to download a compressed file? (Recommended) Compres…" at bounding box center [450, 154] width 276 height 98
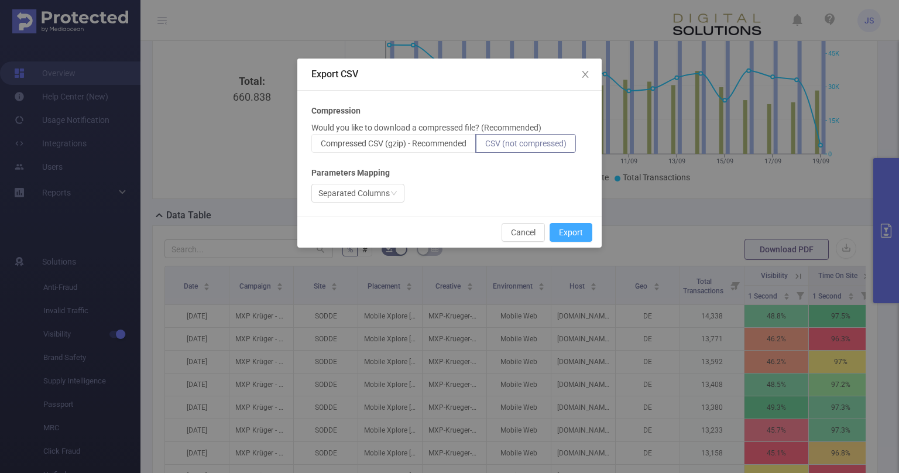
click at [574, 234] on button "Export" at bounding box center [571, 232] width 43 height 19
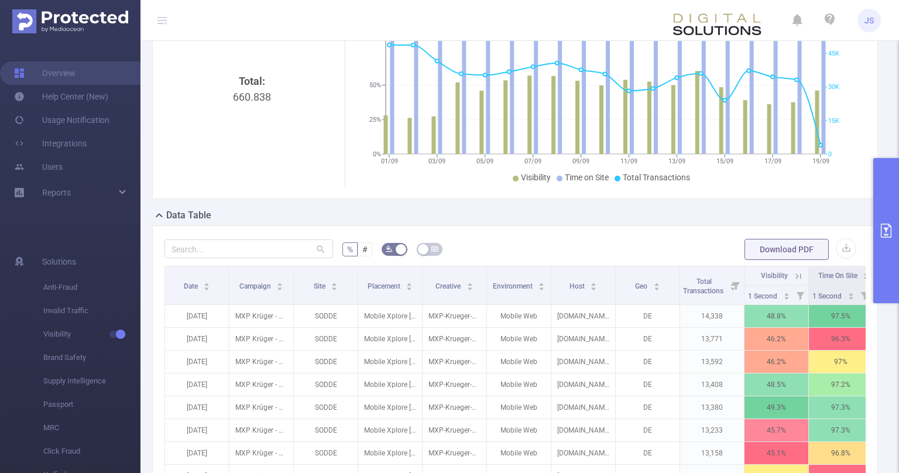
click at [885, 226] on icon "primary" at bounding box center [887, 231] width 14 height 14
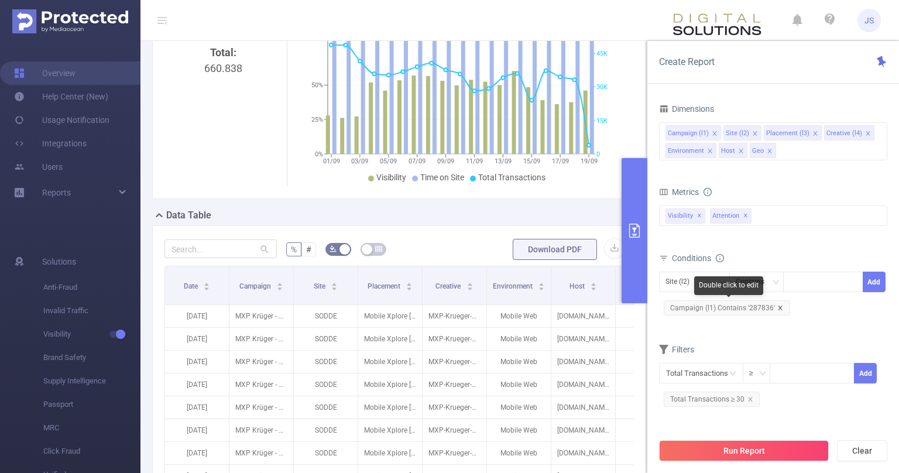
click at [778, 306] on icon "icon: close" at bounding box center [780, 308] width 4 height 4
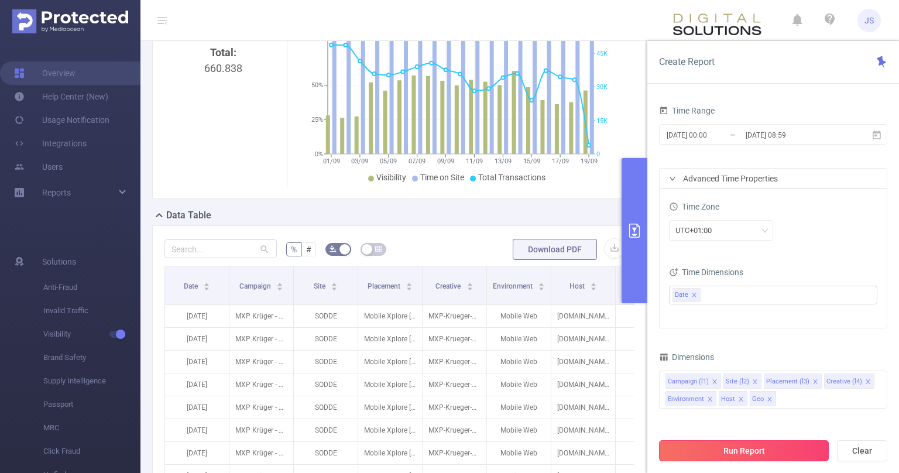
click at [769, 451] on button "Run Report" at bounding box center [744, 450] width 170 height 21
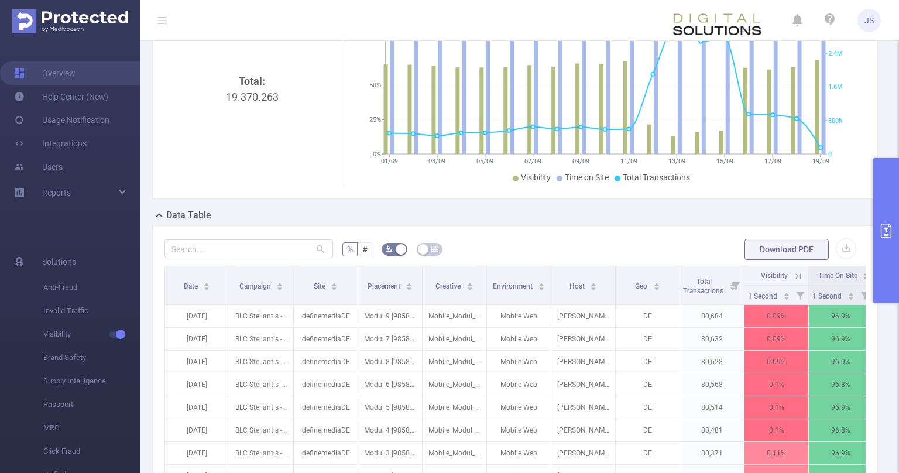
click at [888, 228] on icon "primary" at bounding box center [886, 231] width 11 height 14
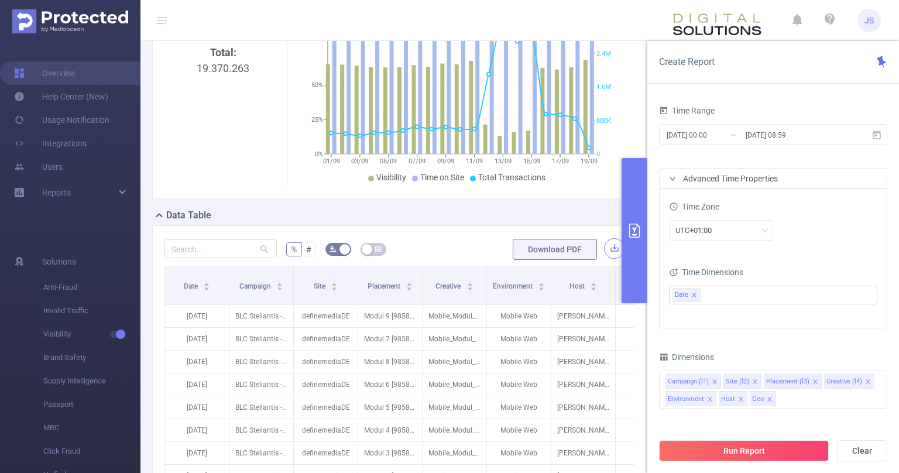
click at [611, 247] on button "button" at bounding box center [614, 248] width 20 height 20
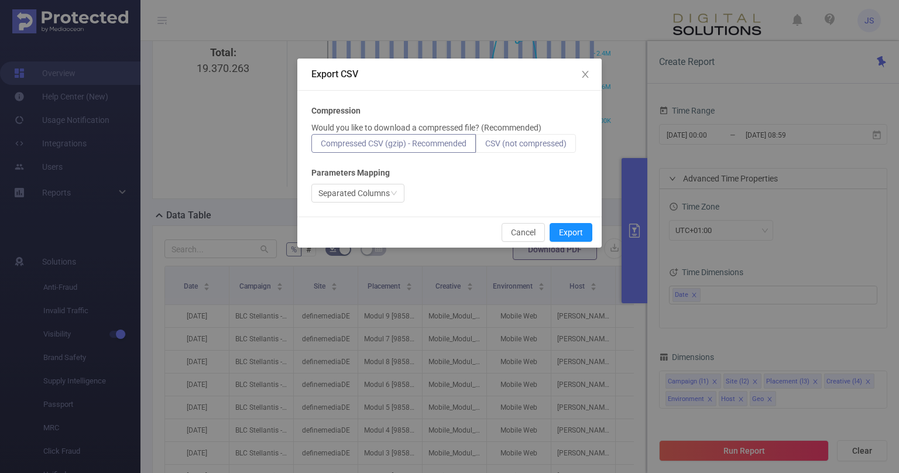
click at [555, 138] on label "CSV (not compressed)" at bounding box center [526, 143] width 100 height 19
click at [485, 146] on input "CSV (not compressed)" at bounding box center [485, 146] width 0 height 0
click at [566, 228] on button "Export" at bounding box center [571, 232] width 43 height 19
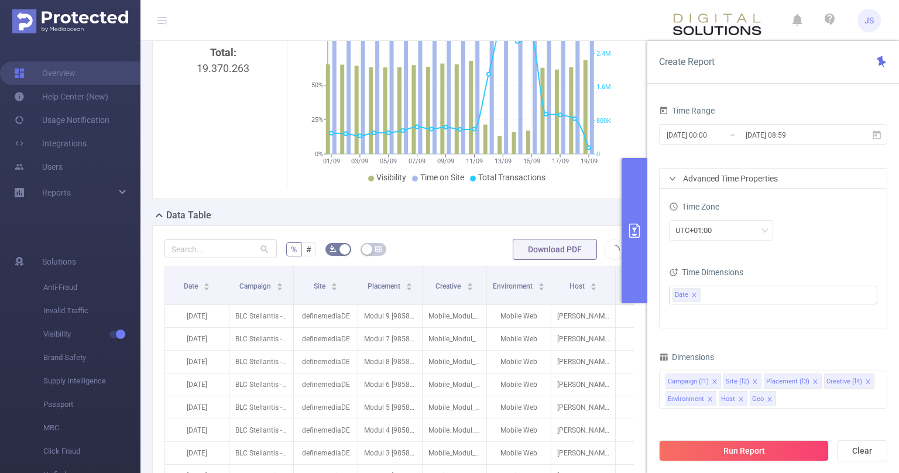
click at [635, 224] on icon "primary" at bounding box center [635, 231] width 11 height 14
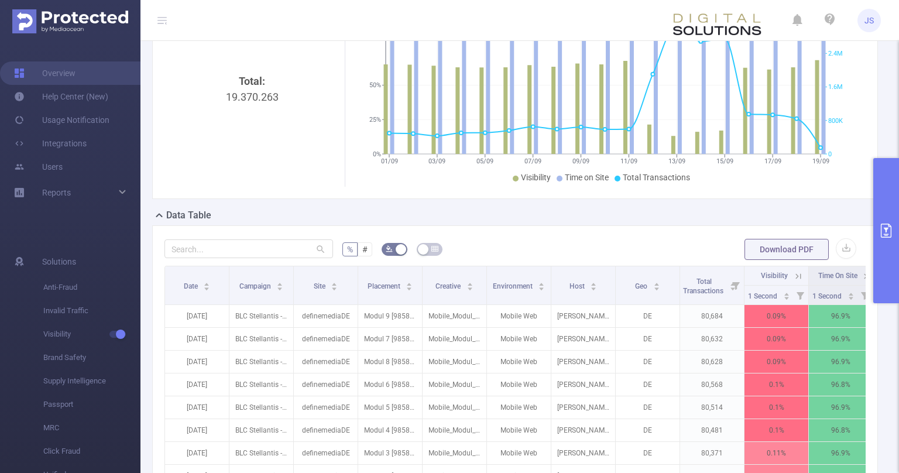
click at [871, 243] on div "% # Download PDF Date Campaign Site Placement Creative Environment Host Geo Tot…" at bounding box center [515, 419] width 726 height 388
click at [885, 232] on icon "primary" at bounding box center [887, 231] width 14 height 14
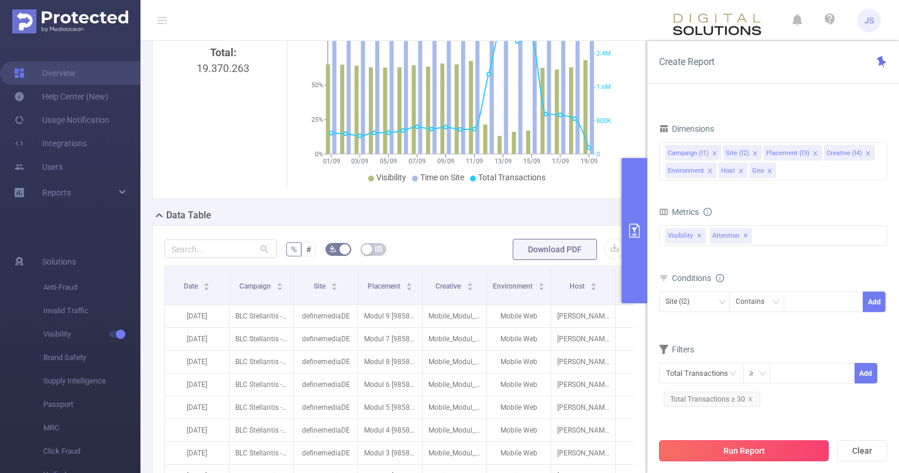
click at [772, 451] on button "Run Report" at bounding box center [744, 450] width 170 height 21
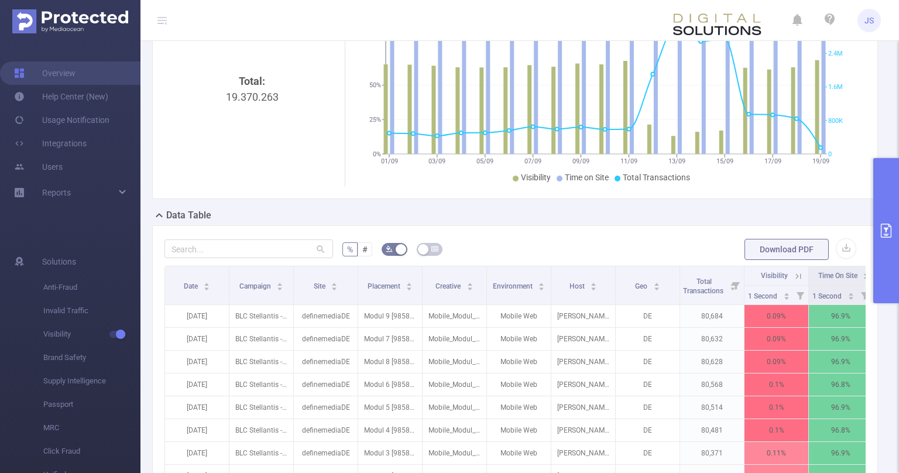
click at [798, 274] on icon at bounding box center [798, 275] width 5 height 5
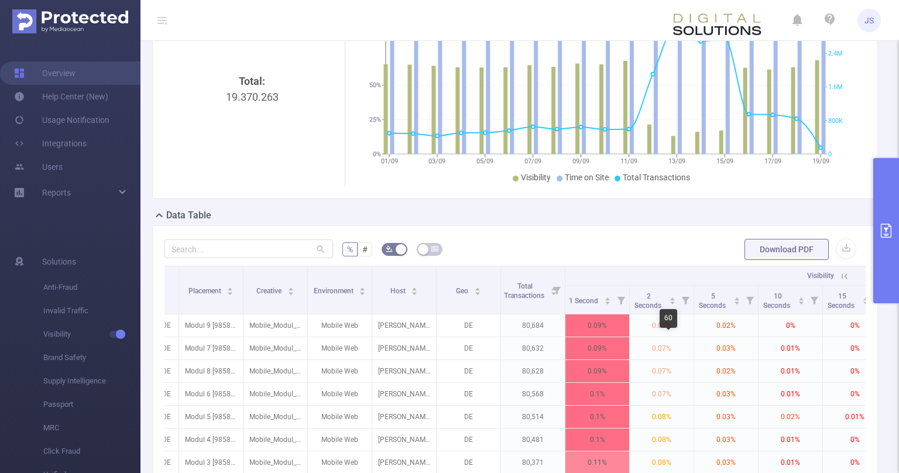
scroll to position [0, 181]
click at [850, 253] on button "button" at bounding box center [846, 248] width 20 height 20
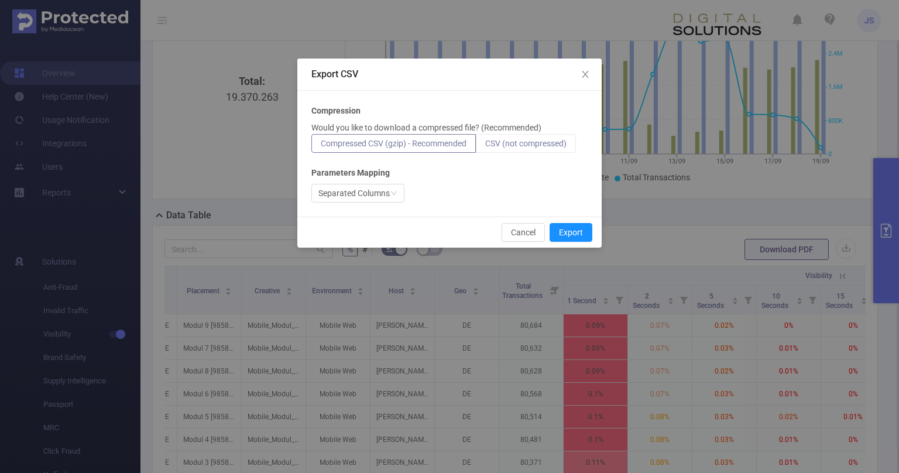
click at [507, 135] on label "CSV (not compressed)" at bounding box center [526, 143] width 100 height 19
click at [485, 146] on input "CSV (not compressed)" at bounding box center [485, 146] width 0 height 0
click at [498, 150] on label "CSV (not compressed)" at bounding box center [526, 143] width 100 height 19
click at [485, 146] on input "CSV (not compressed)" at bounding box center [485, 146] width 0 height 0
click at [502, 146] on span "CSV (not compressed)" at bounding box center [525, 143] width 81 height 9
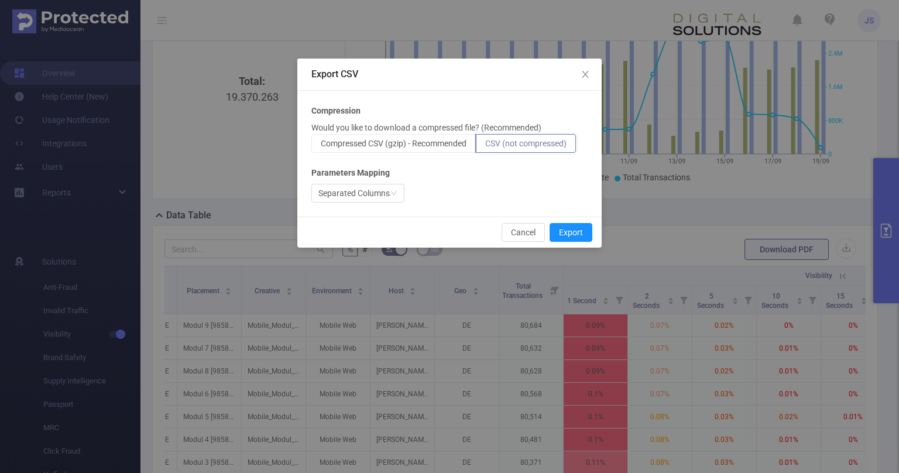
click at [485, 146] on input "CSV (not compressed)" at bounding box center [485, 146] width 0 height 0
click at [578, 231] on button "Export" at bounding box center [571, 232] width 43 height 19
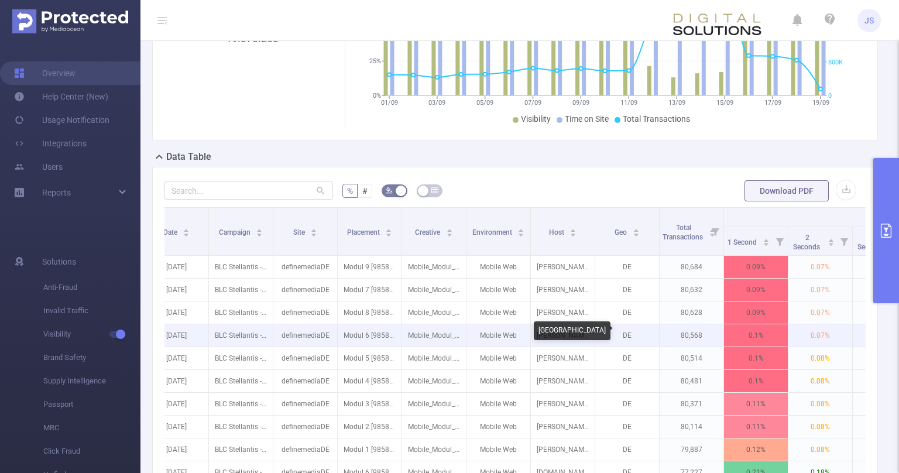
scroll to position [0, 0]
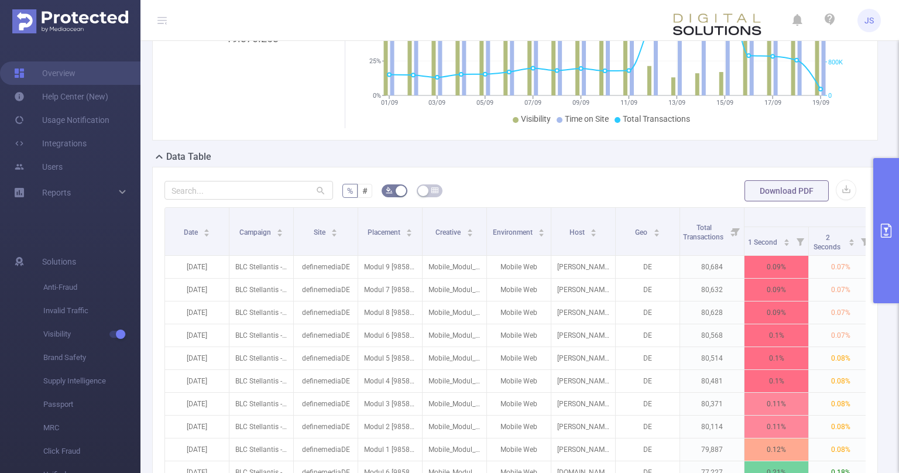
click at [880, 218] on button "primary" at bounding box center [887, 230] width 26 height 145
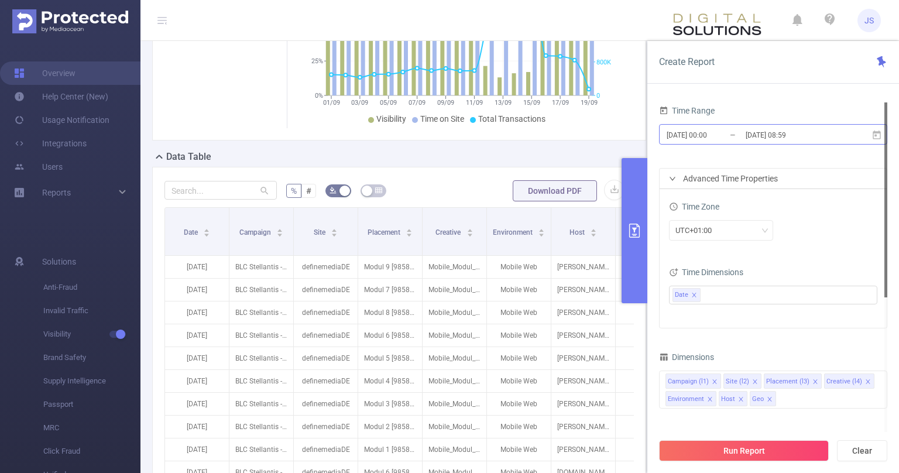
click at [780, 135] on input "[DATE] 08:59" at bounding box center [792, 135] width 95 height 16
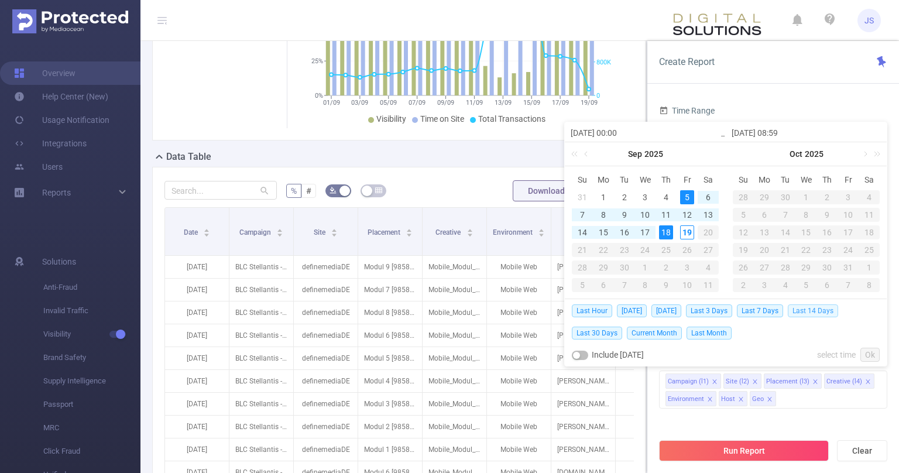
click at [809, 309] on span "Last 14 Days" at bounding box center [813, 311] width 50 height 13
type input "2025-09-05 00:00"
type input "2025-09-18 23:59"
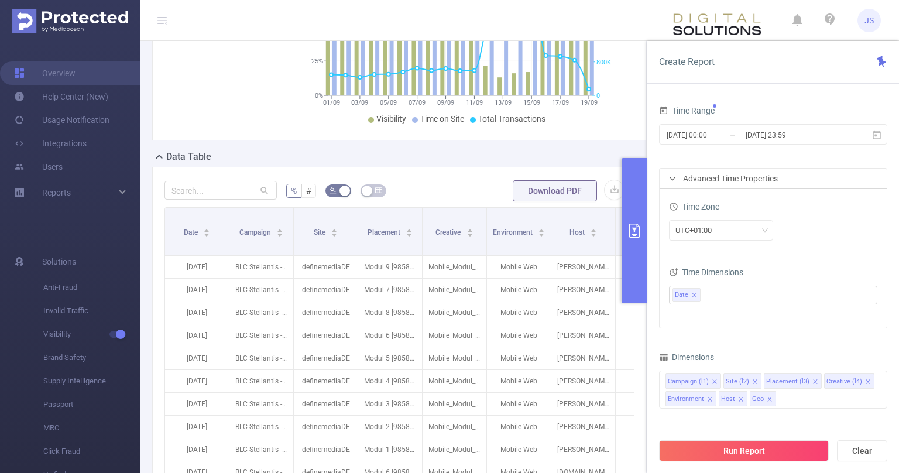
click at [826, 247] on div "Time Zone UTC+01:00" at bounding box center [773, 225] width 208 height 52
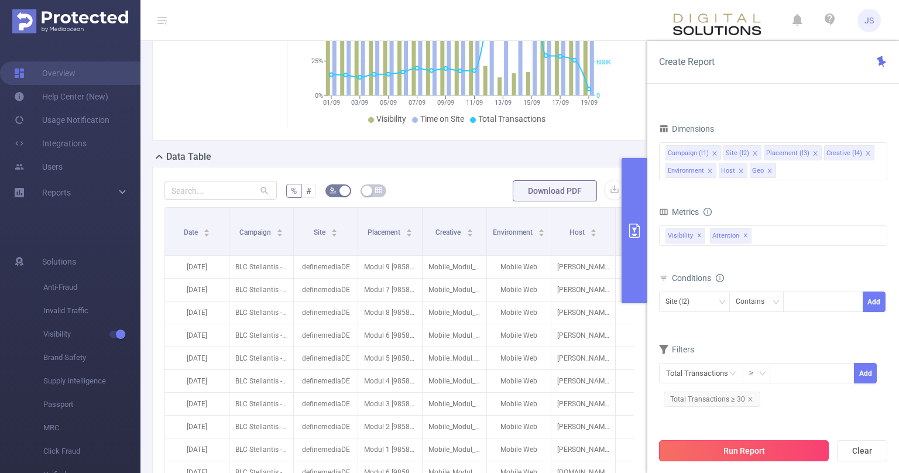
click at [784, 452] on button "Run Report" at bounding box center [744, 450] width 170 height 21
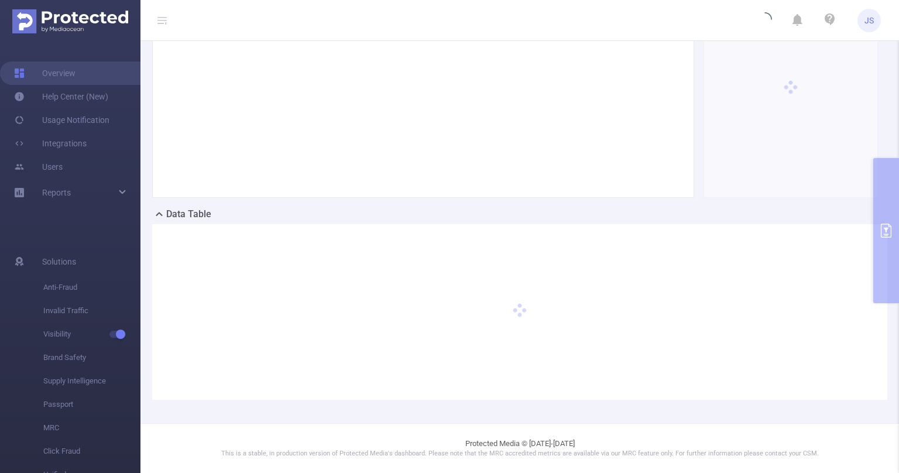
scroll to position [116, 0]
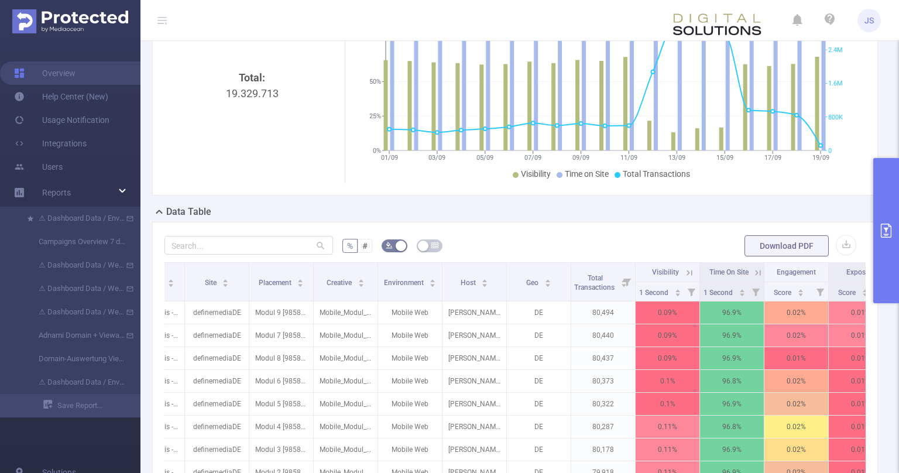
scroll to position [118, 0]
